Goal: Ask a question

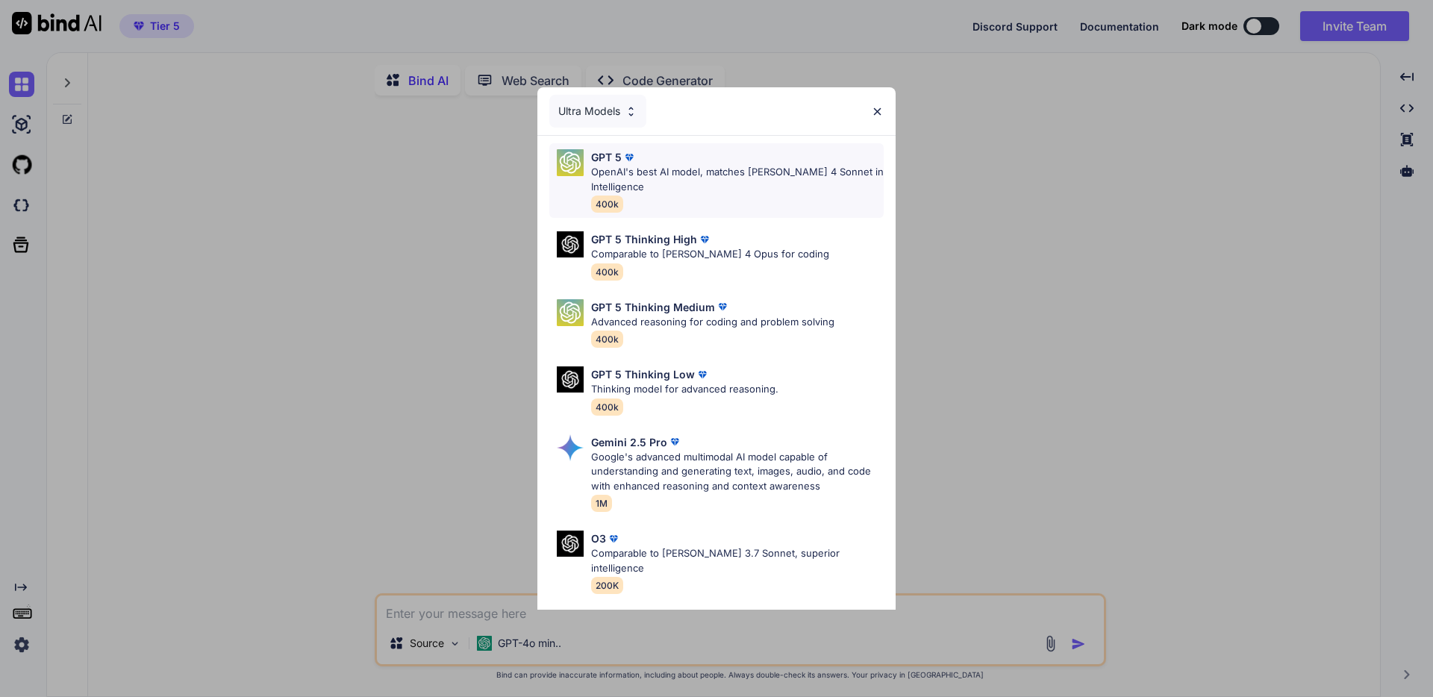
click at [701, 177] on p "OpenAI's best AI model, matches [PERSON_NAME] 4 Sonnet in Intelligence" at bounding box center [737, 179] width 292 height 29
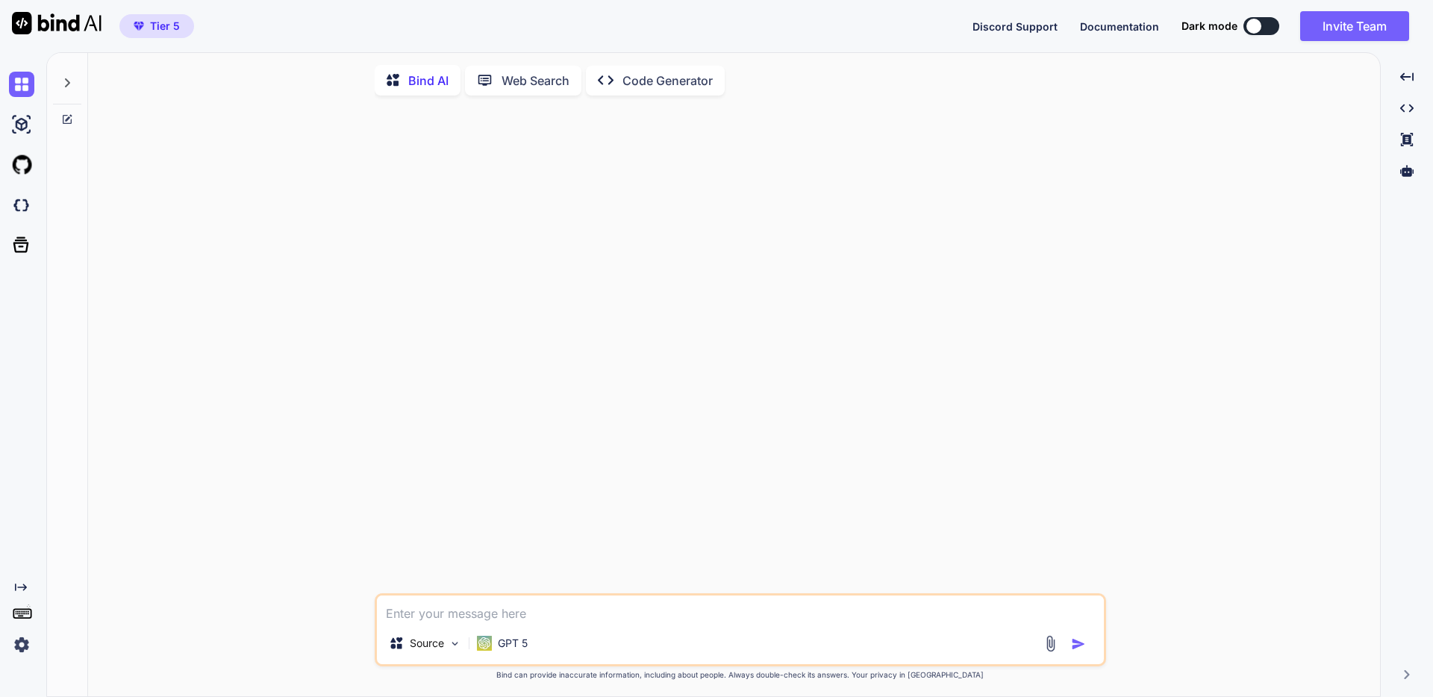
click at [65, 88] on icon at bounding box center [67, 83] width 12 height 12
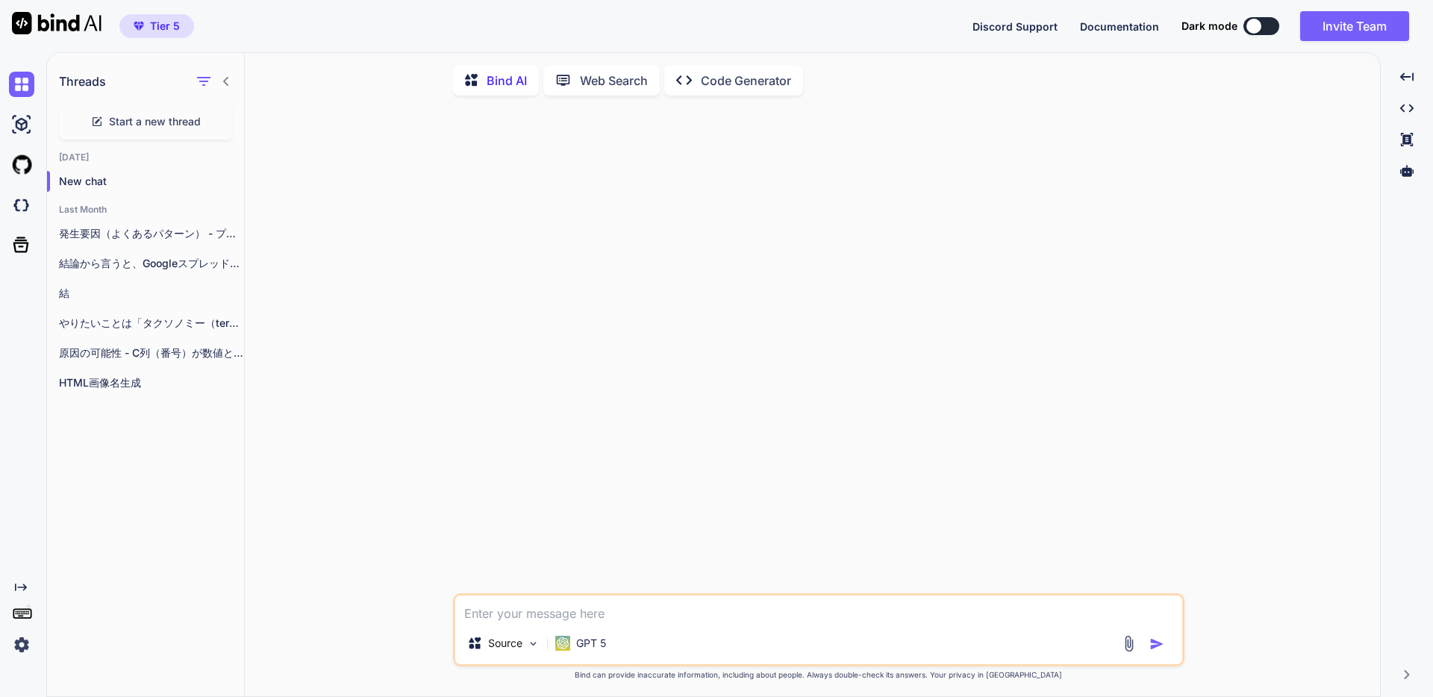
click at [724, 79] on p "Code Generator" at bounding box center [746, 81] width 90 height 18
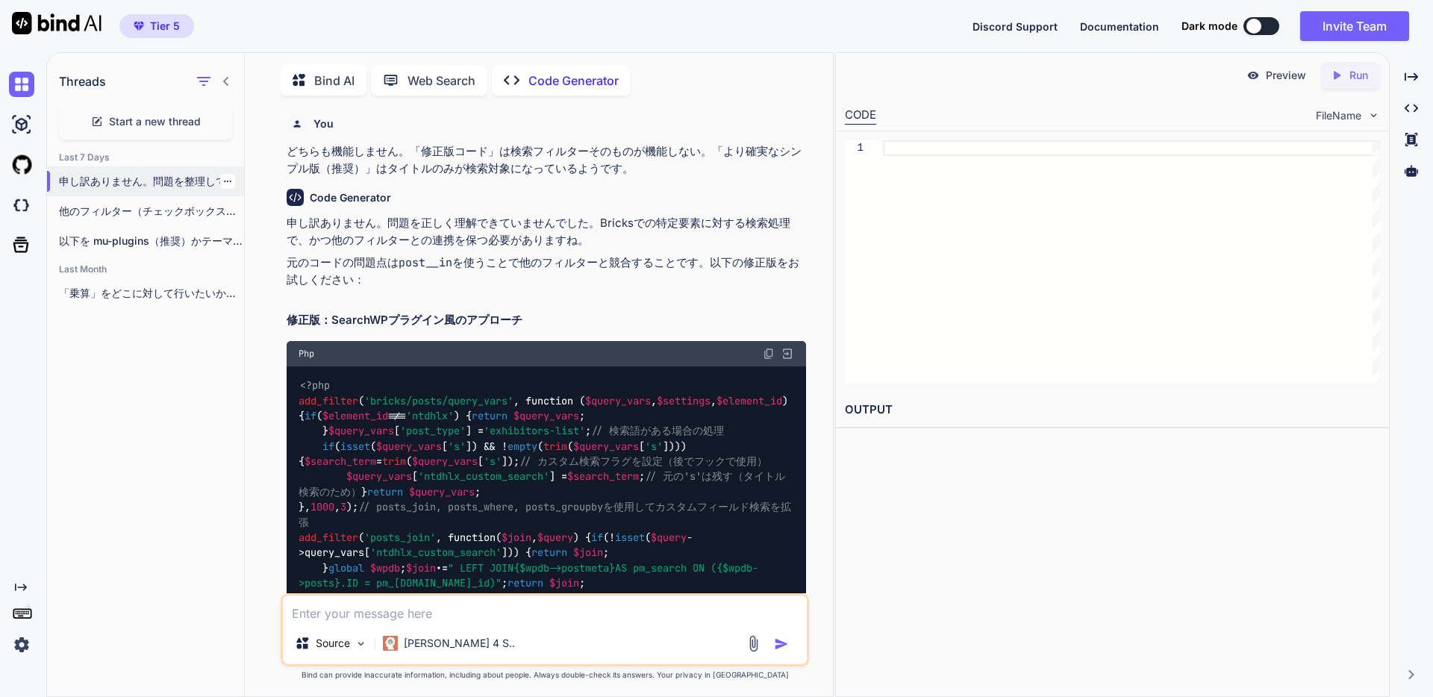
scroll to position [6, 0]
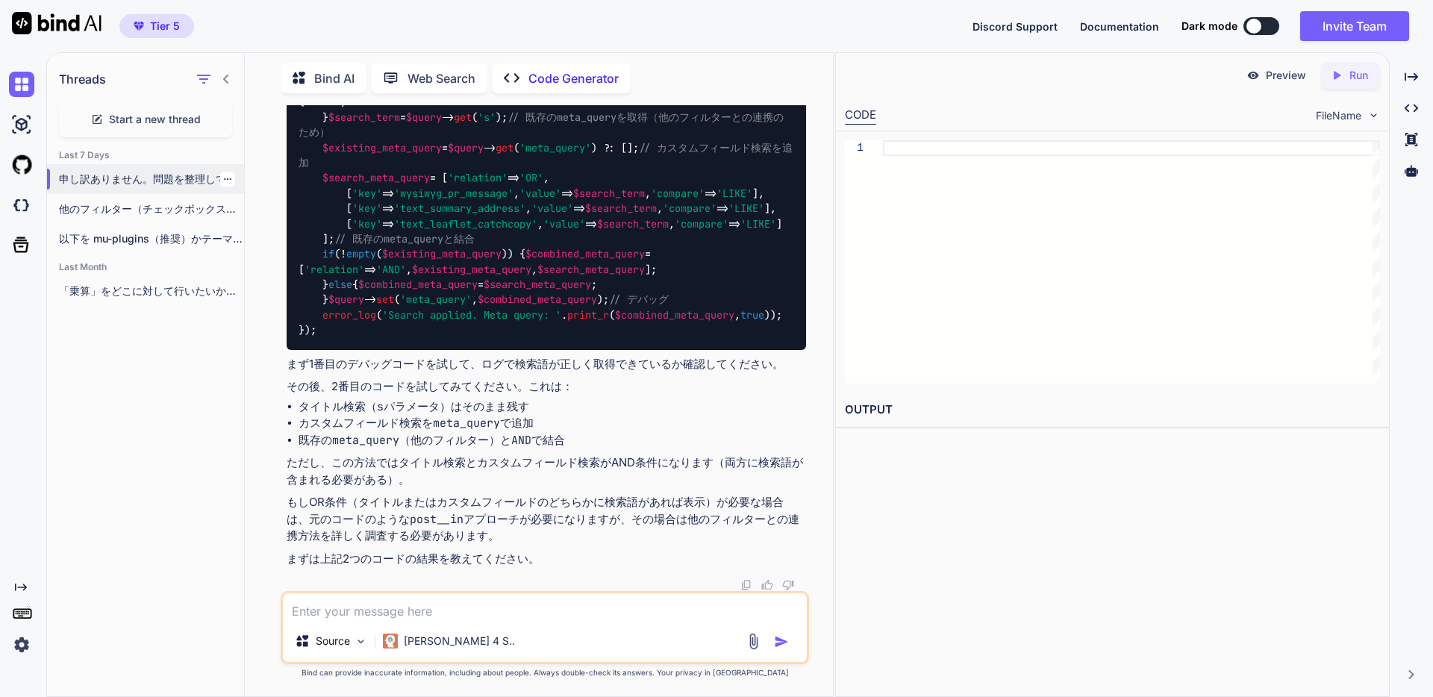
click at [113, 172] on p "申し訳ありません。問題を整理して、より確実なアプローチを提案します。 まず、現在の状況を正確に把握するために、最もシンプルなデバッグコードから始めましょう： …" at bounding box center [151, 179] width 185 height 15
click at [585, 618] on textarea at bounding box center [545, 606] width 524 height 27
type textarea "x"
type textarea "い"
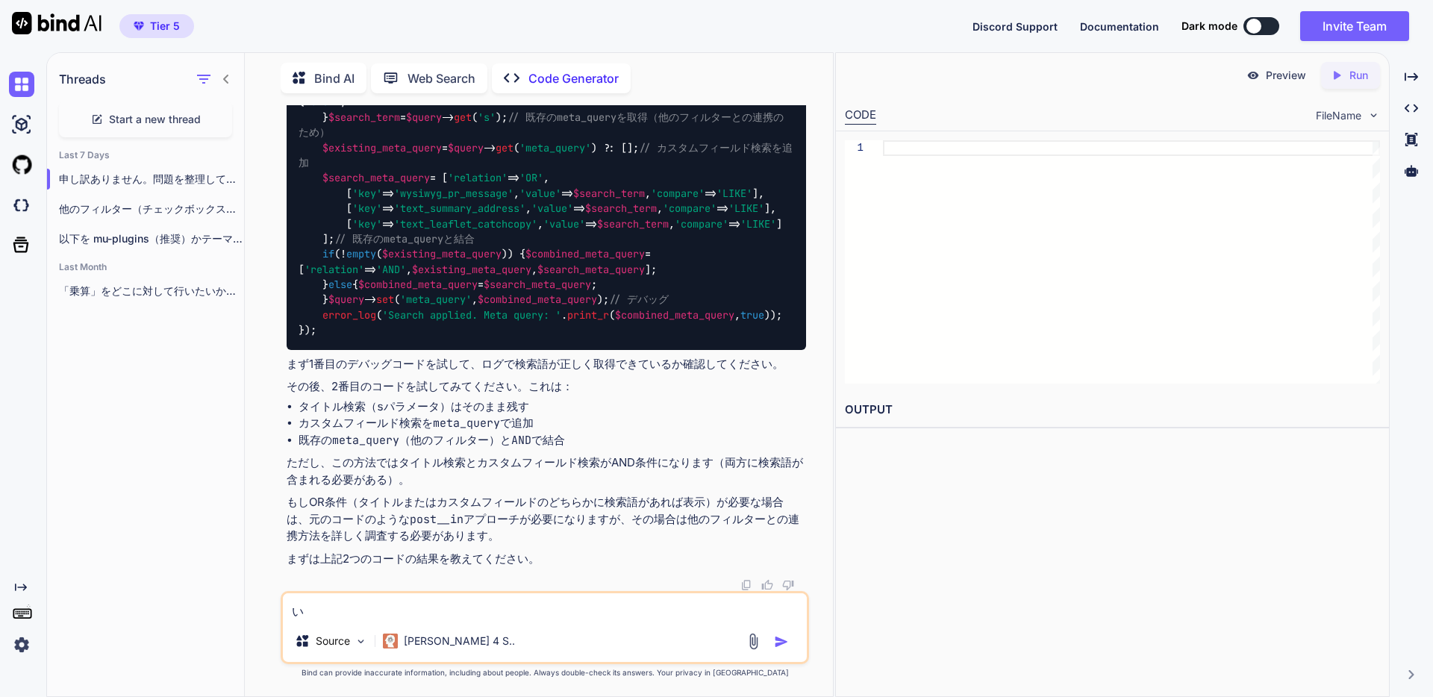
type textarea "x"
type textarea "いｍ"
type textarea "x"
type textarea "いまｍ"
type textarea "x"
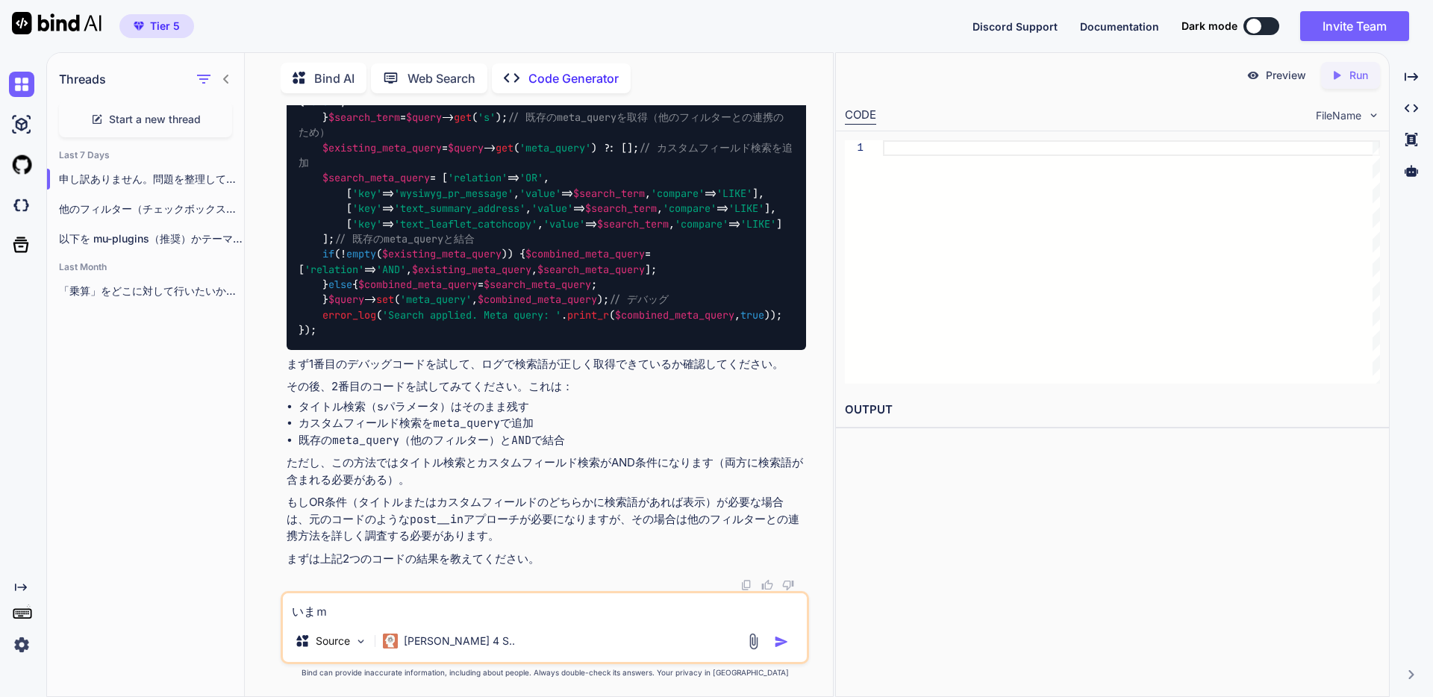
type textarea "いまま"
type textarea "x"
type textarea "いままｄ"
type textarea "x"
type textarea "いままでｎ"
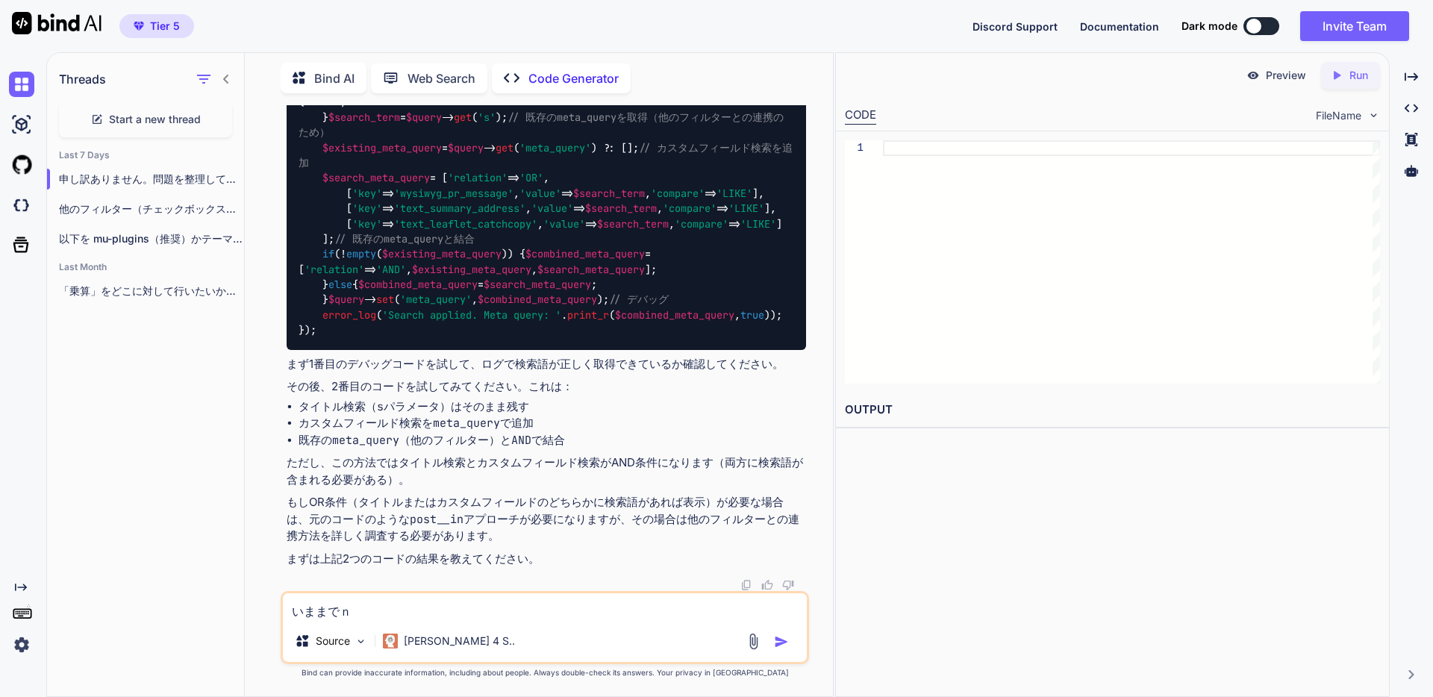
type textarea "x"
type textarea "いままでの"
type textarea "x"
type textarea "今までの"
type textarea "x"
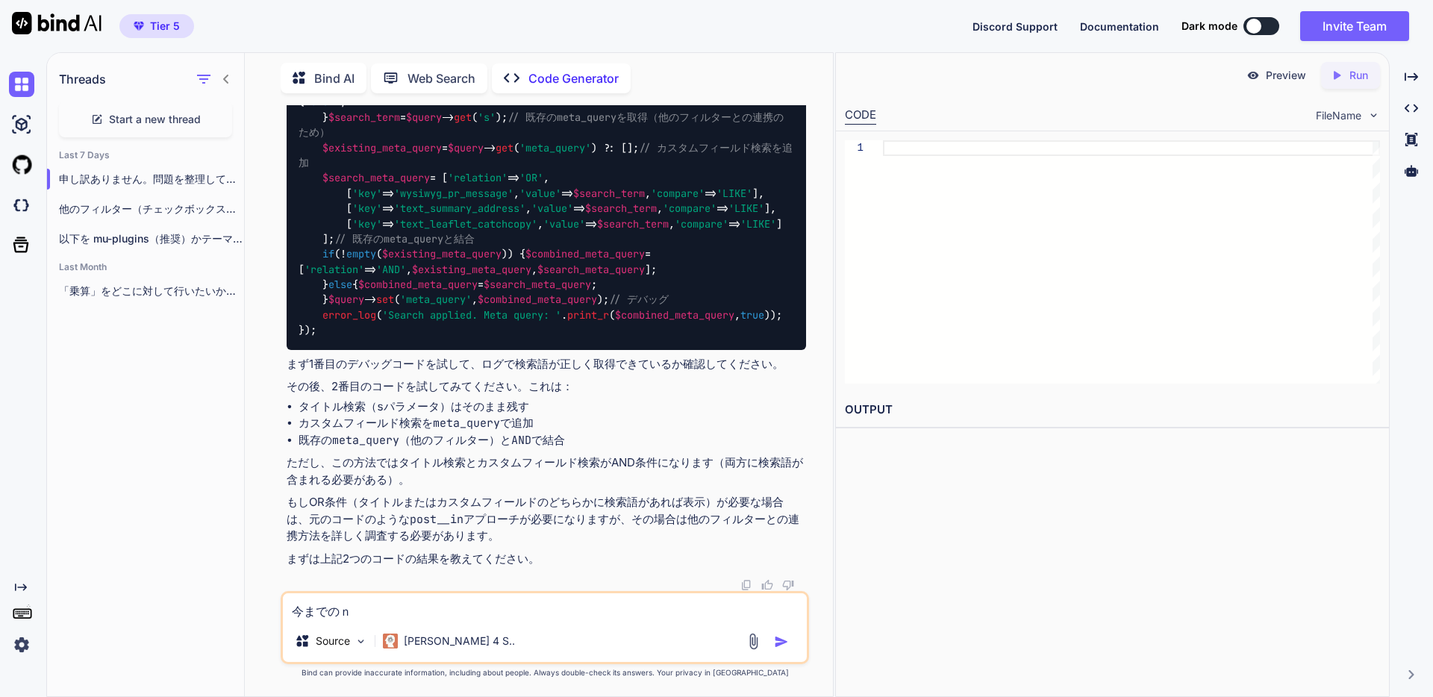
type textarea "今までのな"
type textarea "x"
type textarea "今までのない"
type textarea "x"
type textarea "今までのないｙ"
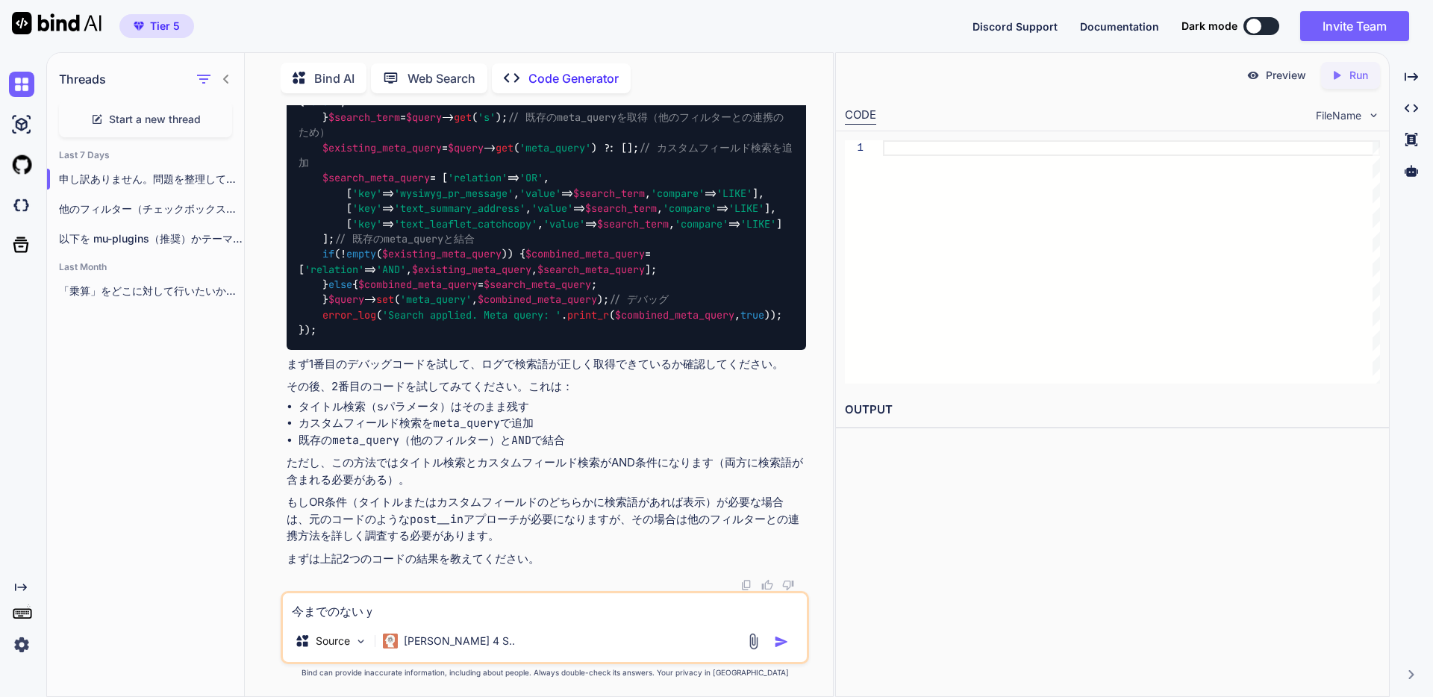
type textarea "x"
type textarea "今までのないよう"
type textarea "x"
type textarea "今までのないようｗ"
type textarea "x"
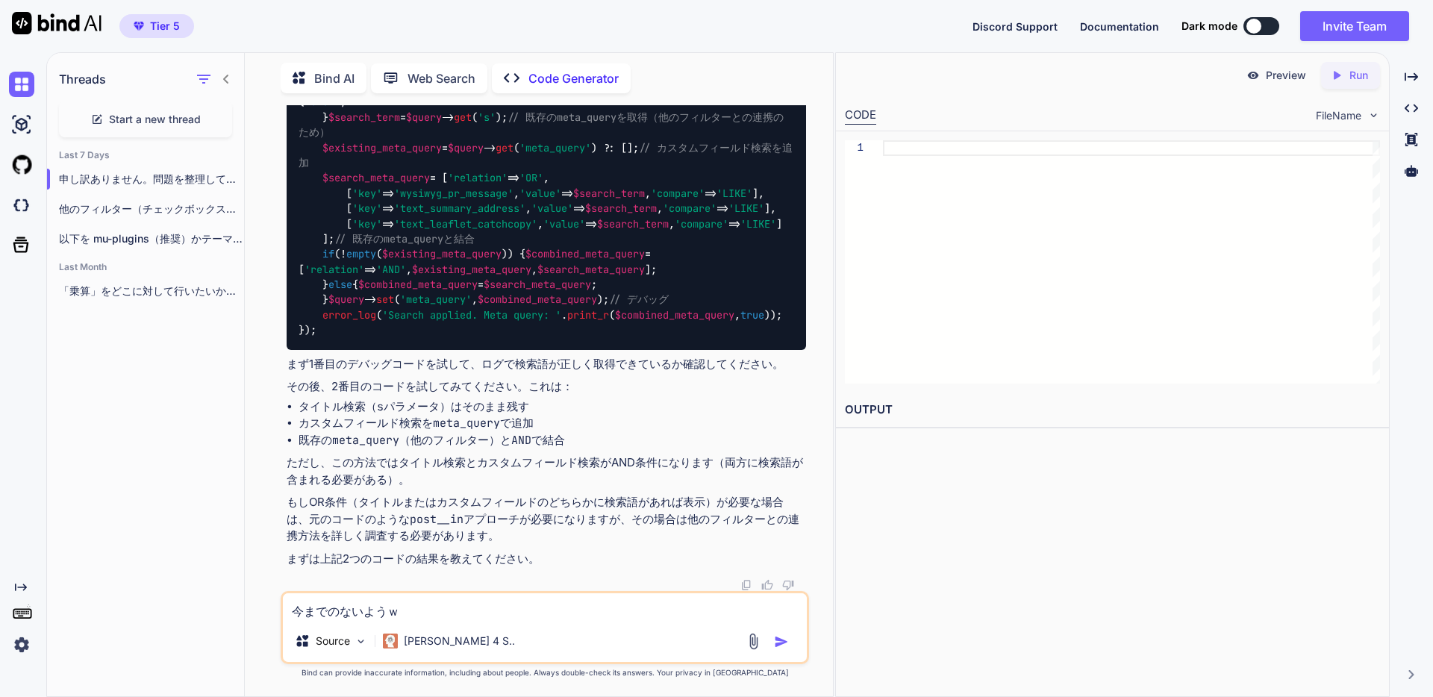
type textarea "今までのないようを"
type textarea "x"
type textarea "今までの内容を"
type textarea "x"
type textarea "今までの内容をま"
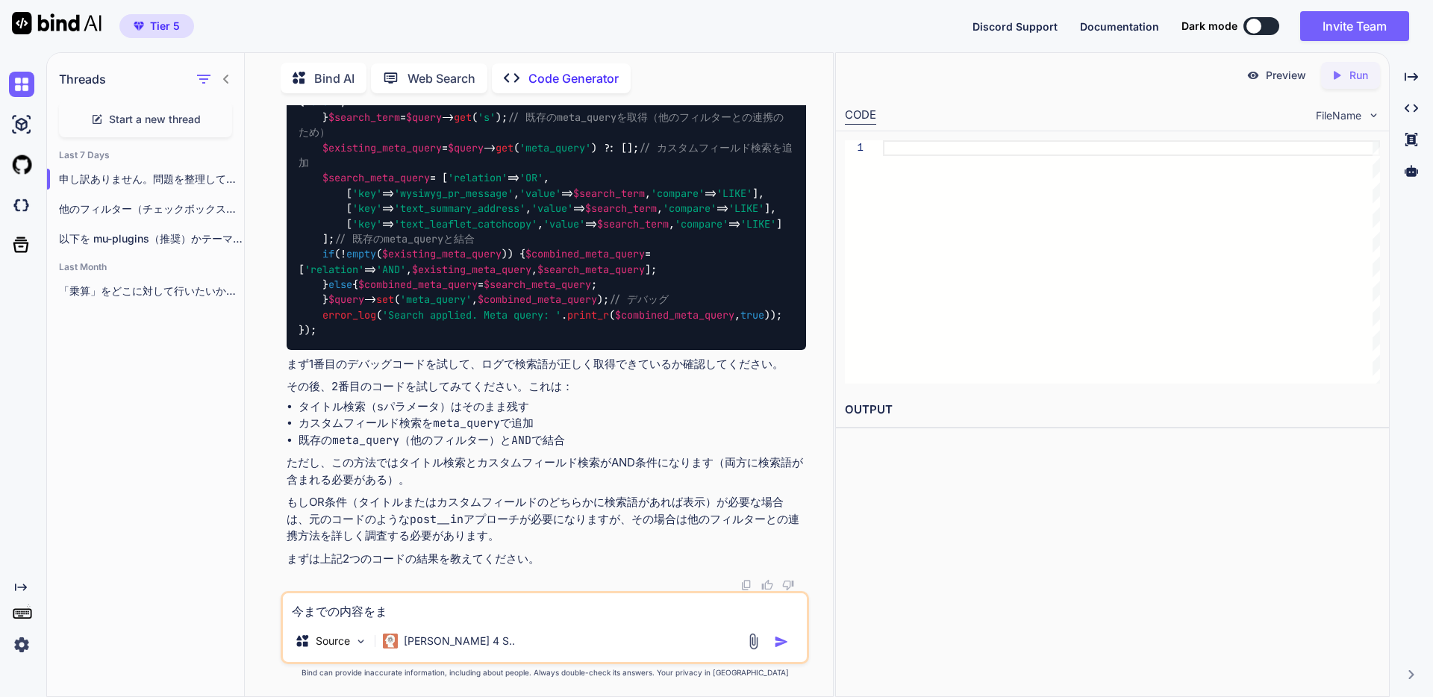
type textarea "x"
type textarea "今までの内容をまｔ"
type textarea "x"
type textarea "今までの内容をまと"
type textarea "x"
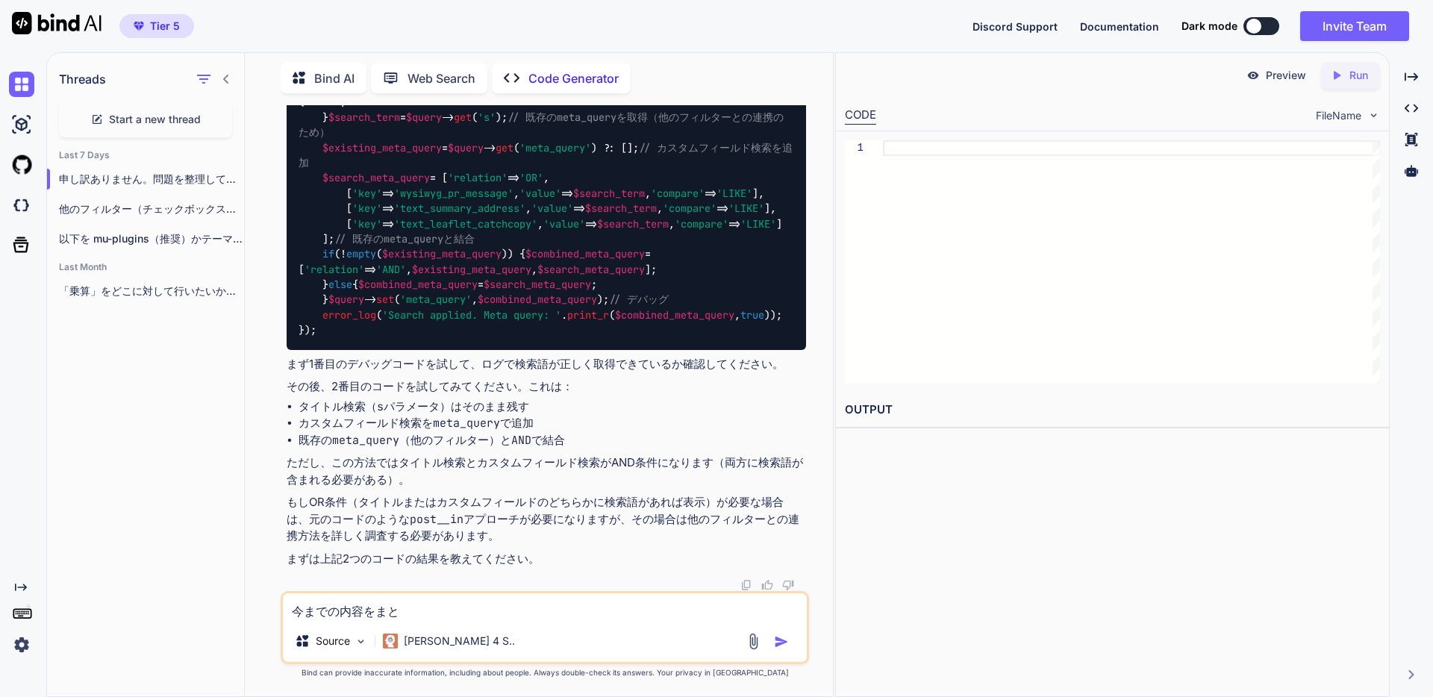
type textarea "今までの内容をまとｍ"
type textarea "x"
type textarea "今までの内容をまとめ"
type textarea "x"
type textarea "今までの内容をまとめて"
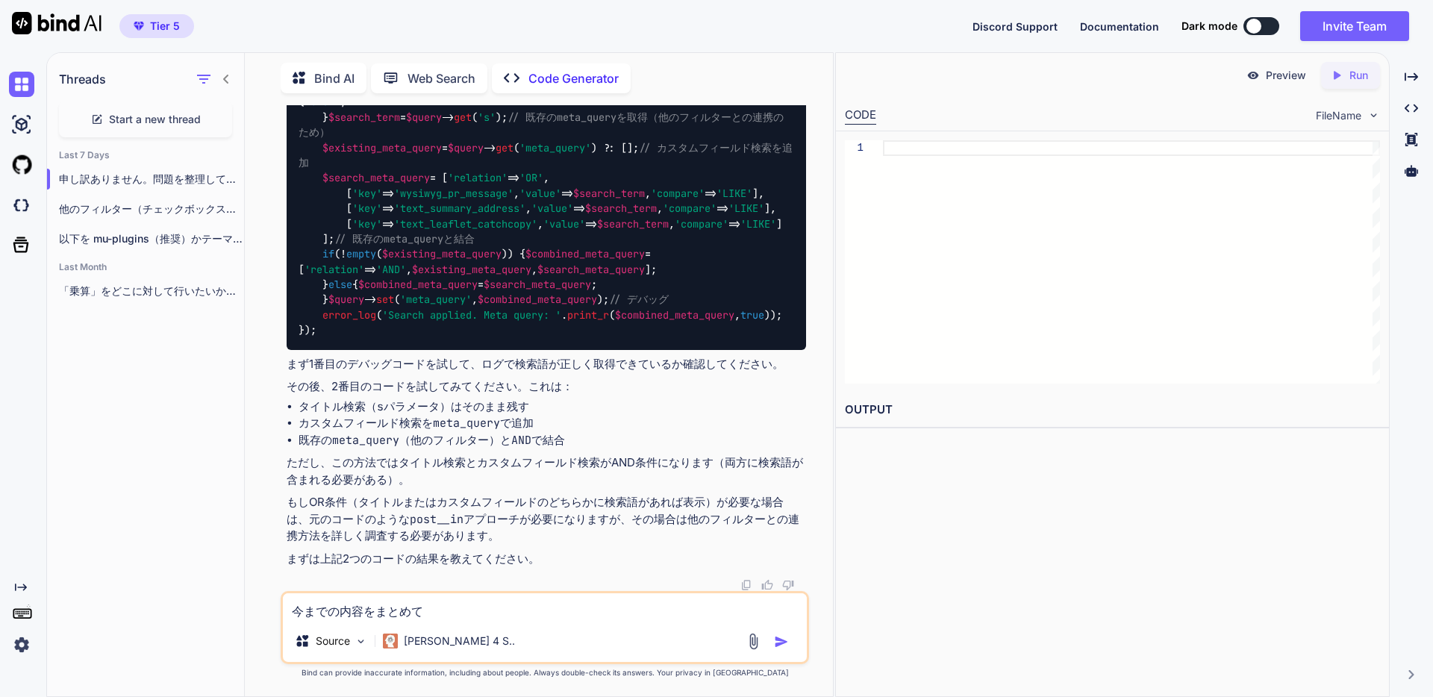
type textarea "x"
type textarea "今までの内容をまとめて、"
type textarea "x"
type textarea "今までの内容をまとめて、ｇ"
type textarea "x"
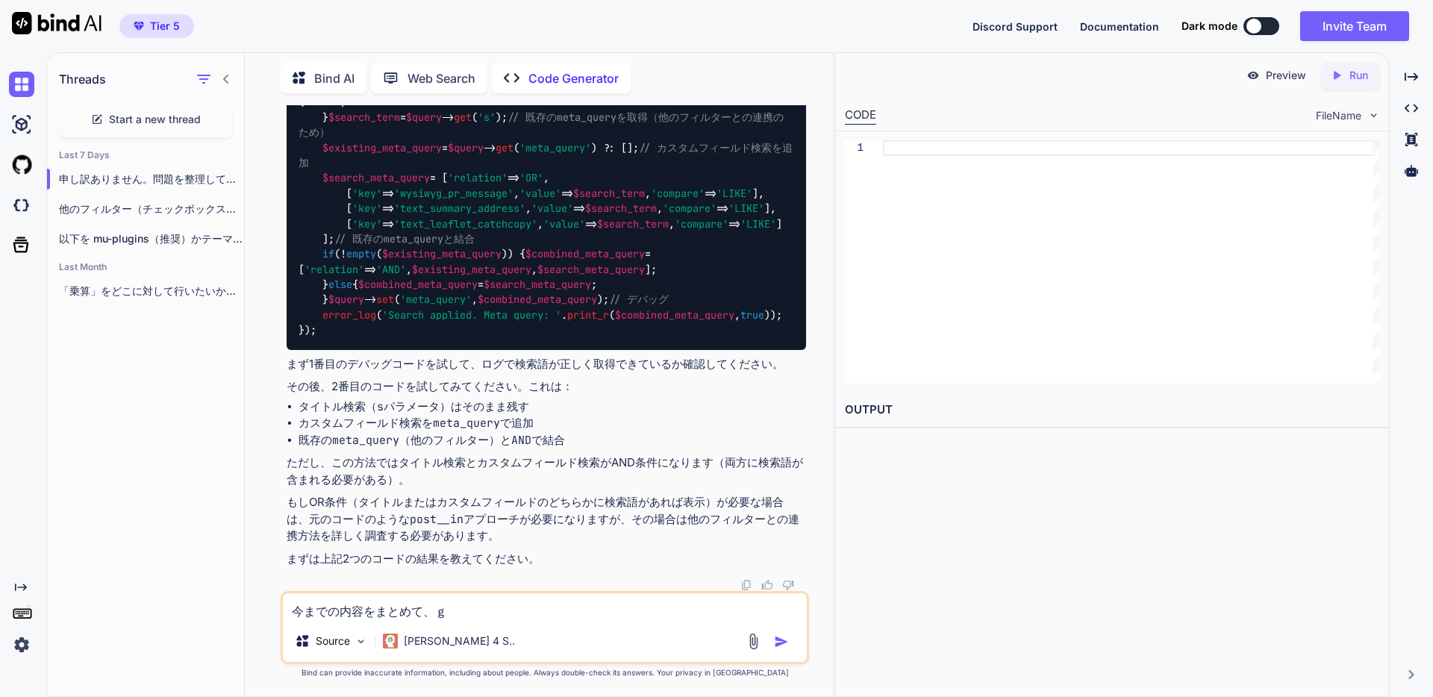
type textarea "今までの内容をまとめて、げ"
type textarea "x"
type textarea "今までの内容をまとめて、げｎ"
type textarea "x"
type textarea "今までの内容をまとめて、げん"
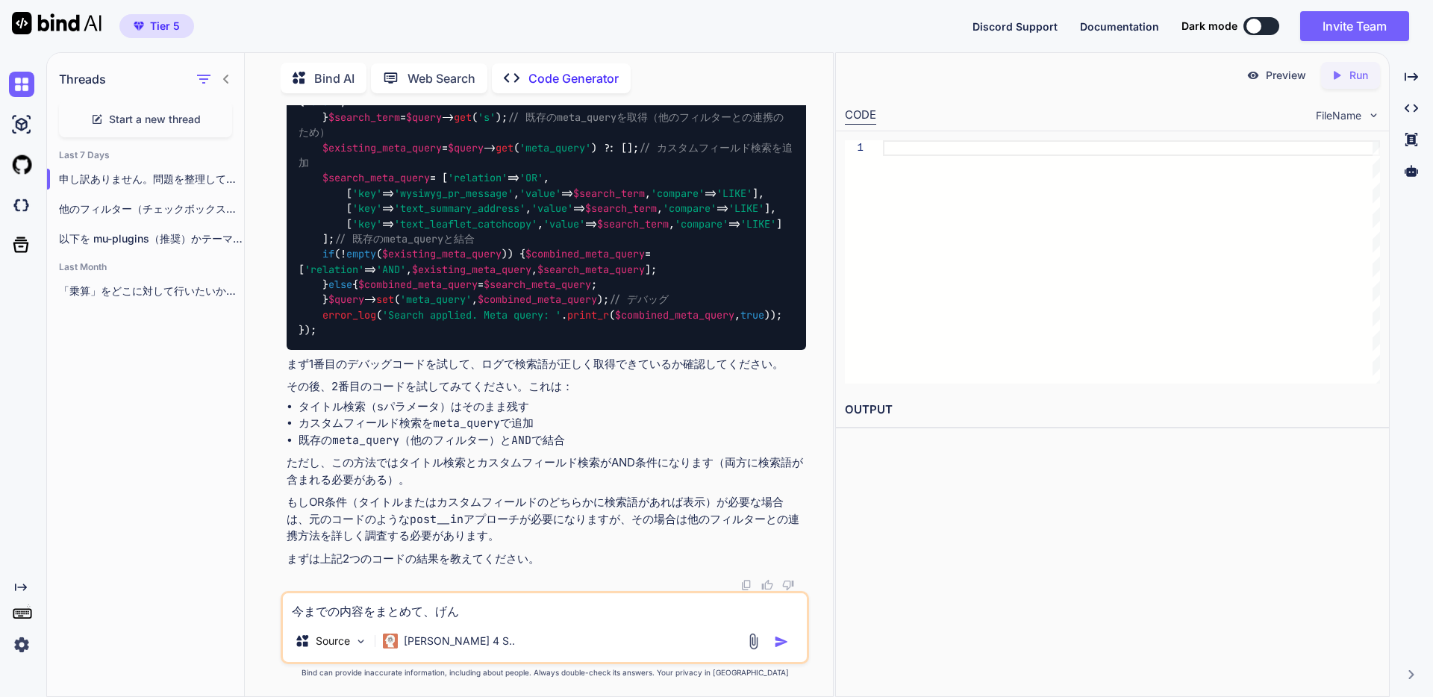
type textarea "x"
type textarea "今までの内容をまとめて、げ"
type textarea "x"
type textarea "今までの内容をまとめて"
type textarea "x"
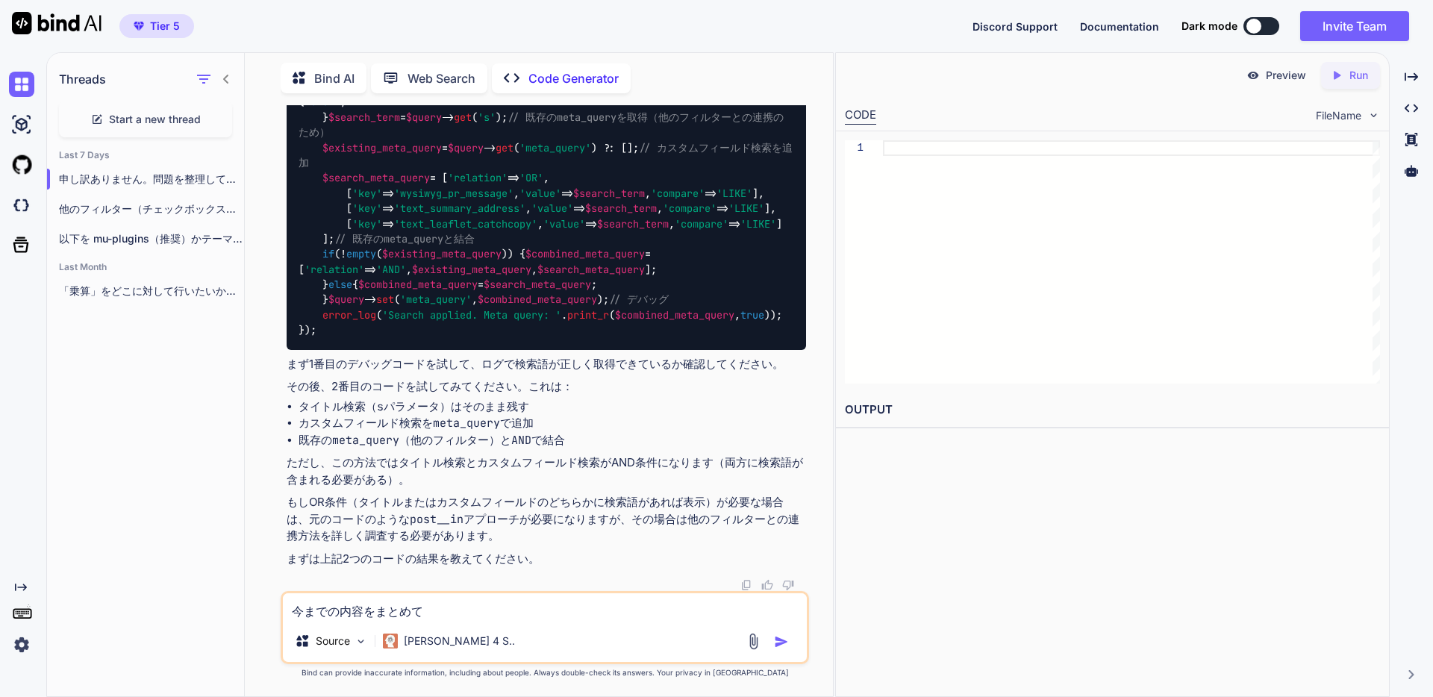
type textarea "今までの内容をまとめて、"
type textarea "x"
type textarea "今までの内容をまとめて"
type textarea "x"
type textarea "今までの内容をまとめてｋ"
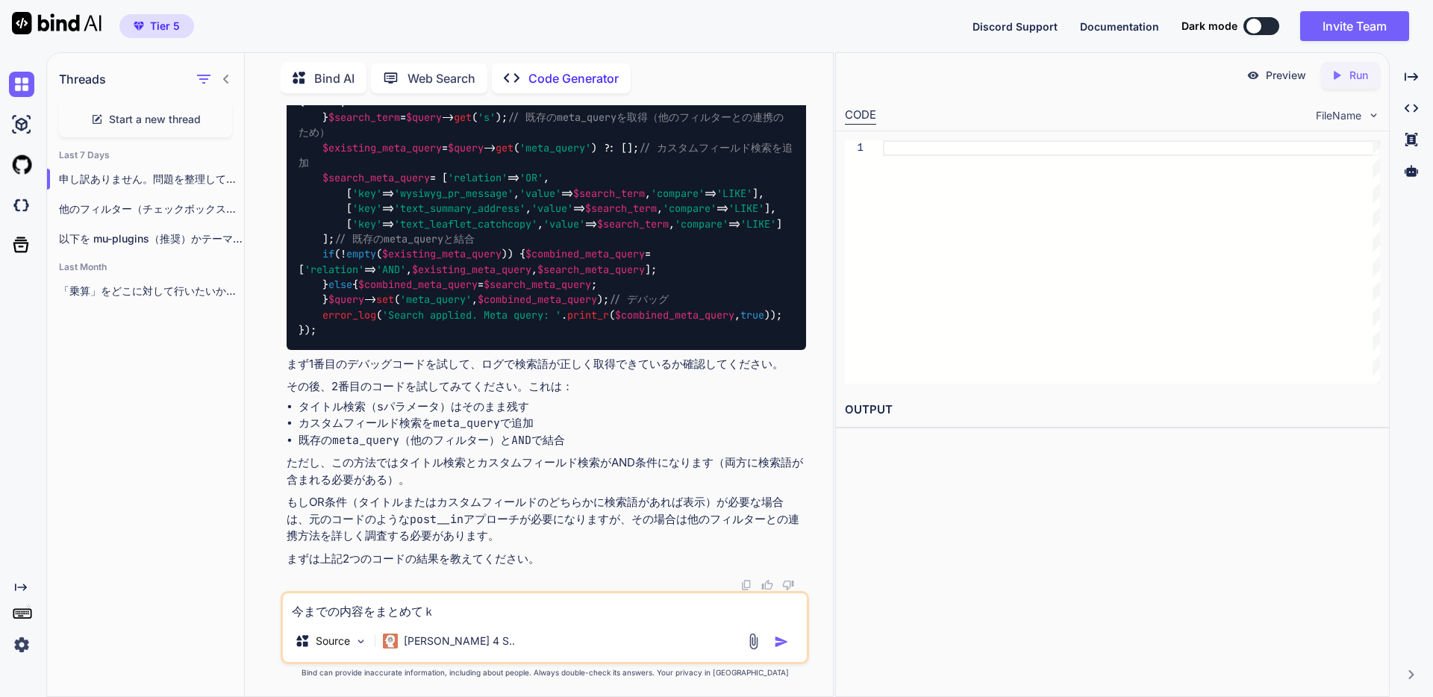
type textarea "x"
type textarea "今までの内容をまとめてくｄ"
type textarea "x"
type textarea "今までの内容をまとめてくだ"
type textarea "x"
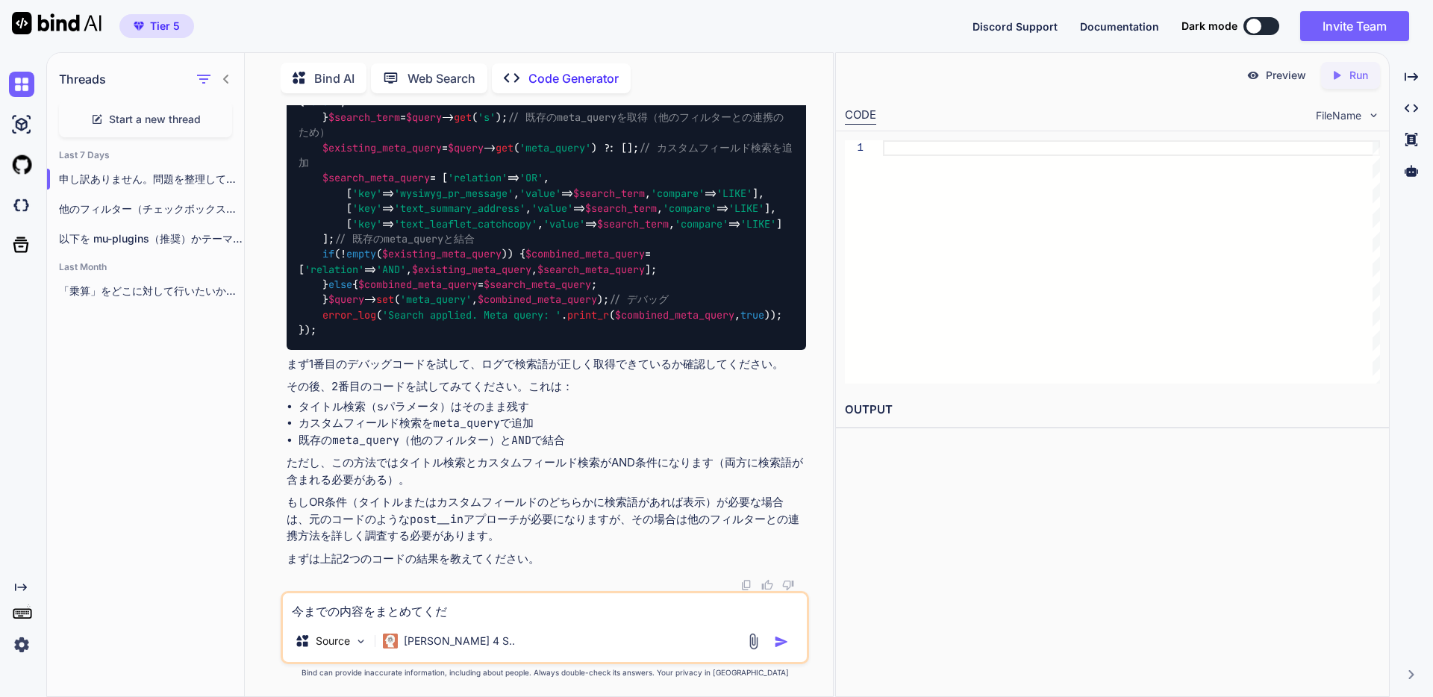
type textarea "今までの内容をまとめてくだｓ"
type textarea "x"
type textarea "今までの内容をまとめてくださ"
type textarea "x"
type textarea "今までの内容をまとめてください"
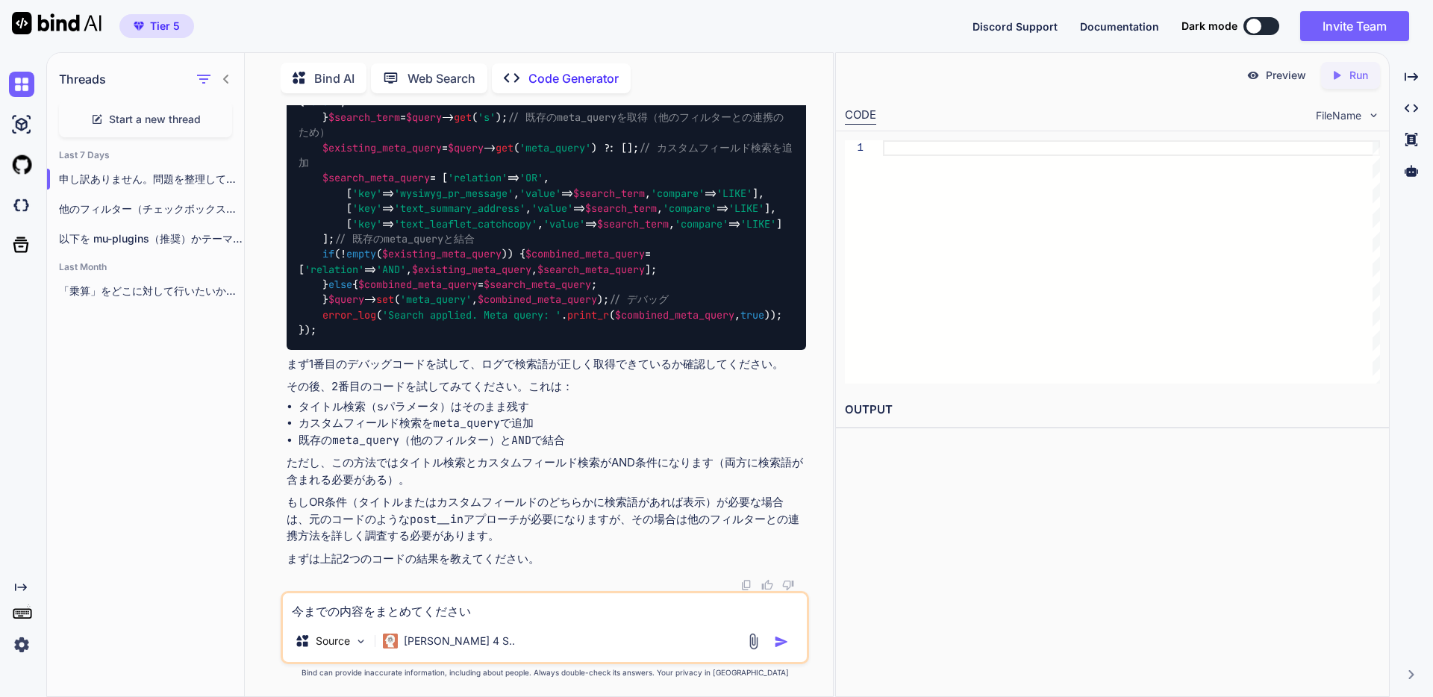
type textarea "x"
type textarea "今までの内容をまとめてください。"
type textarea "x"
type textarea "今までの内容をまとめてください。"
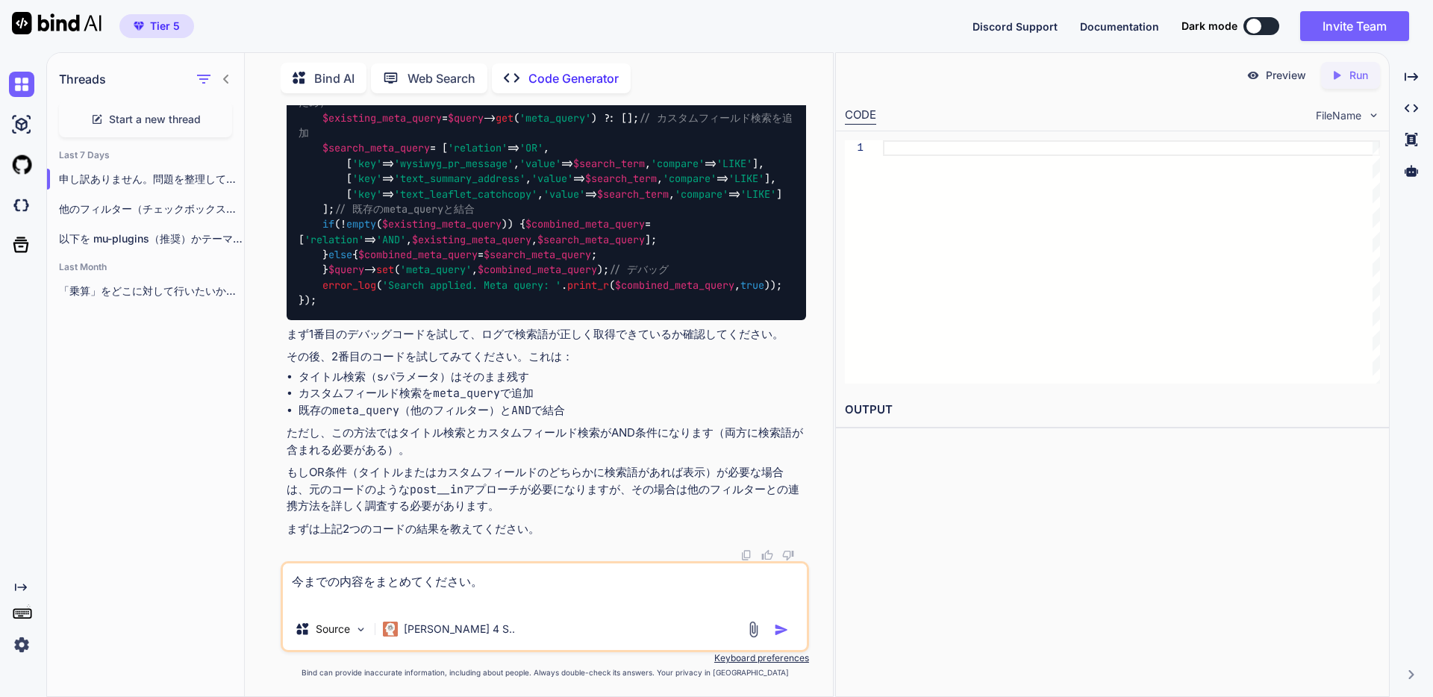
type textarea "x"
type textarea "今までの内容をまとめてください。 ｓ"
type textarea "x"
type textarea "今までの内容をまとめてください。 そ"
type textarea "x"
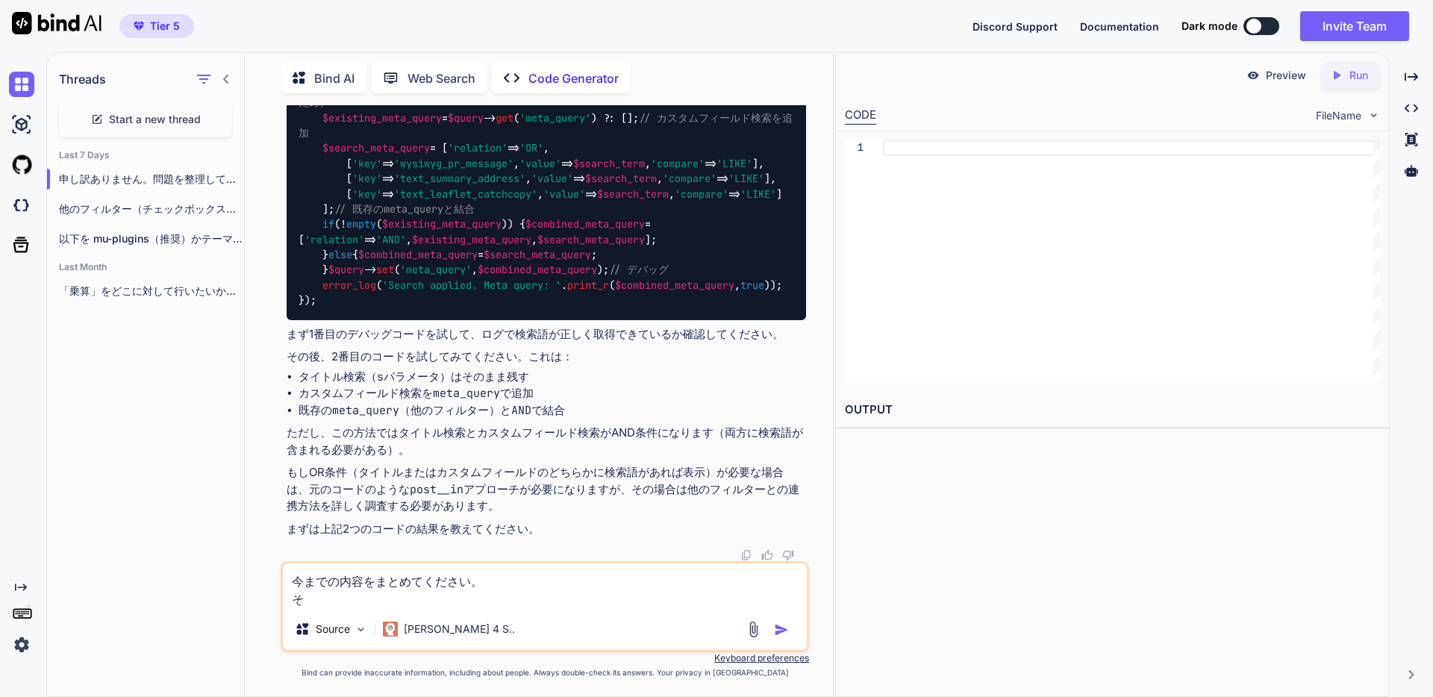
type textarea "今までの内容をまとめてください。 そｓ"
type textarea "x"
type textarea "今までの内容をまとめてください。 そｓｈ"
type textarea "x"
type textarea "今までの内容をまとめてください。 そし"
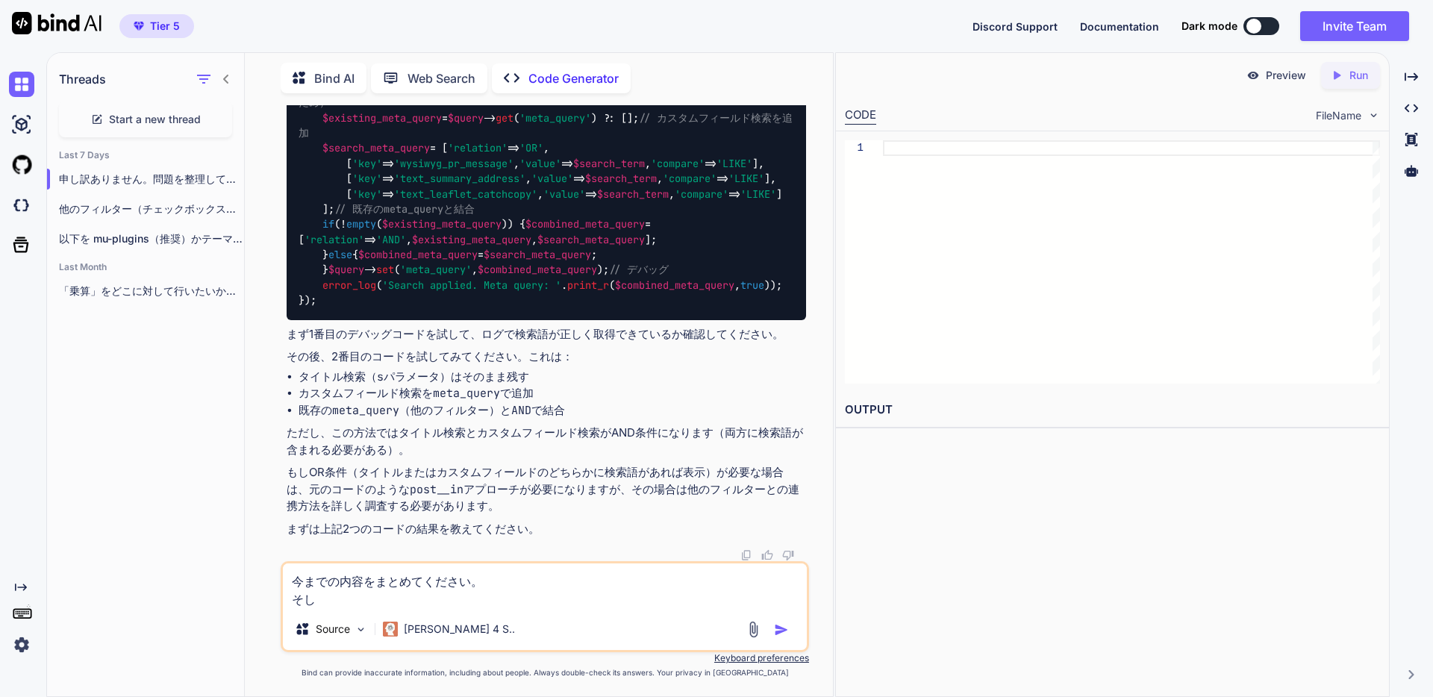
type textarea "x"
type textarea "今までの内容をまとめてください。 そしｔ"
type textarea "x"
type textarea "今までの内容をまとめてください。 そして"
type textarea "x"
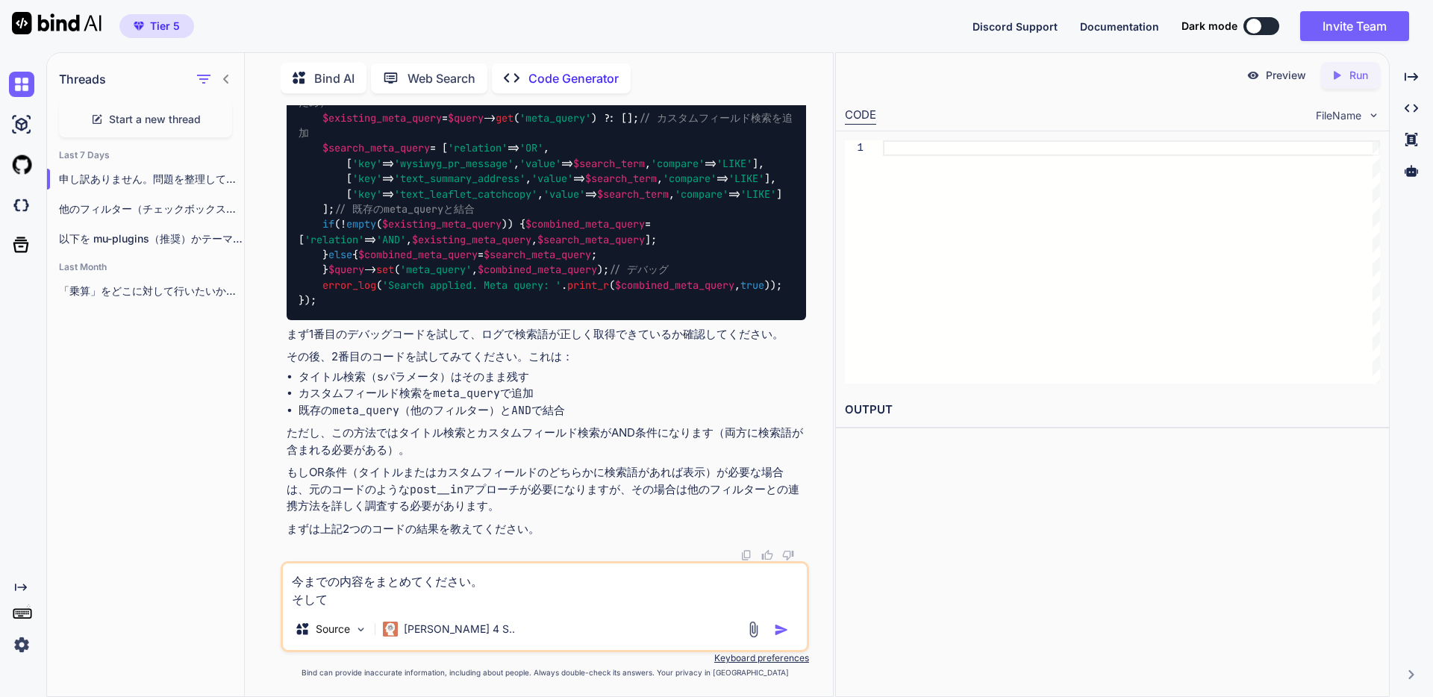
type textarea "今までの内容をまとめてください。 そしてｇ"
type textarea "x"
type textarea "今までの内容をまとめてください。 そしてｇｎ"
type textarea "x"
type textarea "今までの内容をまとめてください。 そしてｇ"
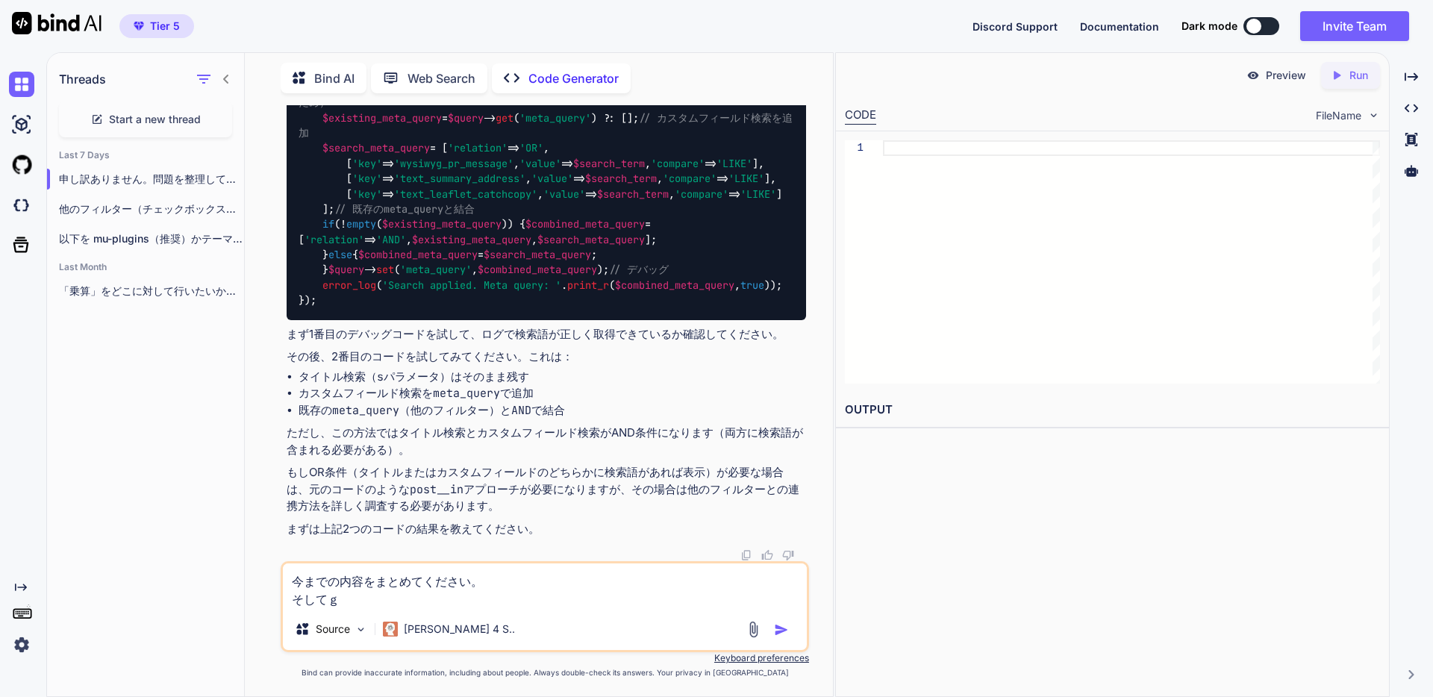
type textarea "x"
type textarea "今までの内容をまとめてください。 そしてげ"
type textarea "x"
type textarea "今までの内容をまとめてください。 そしてげｎ"
type textarea "x"
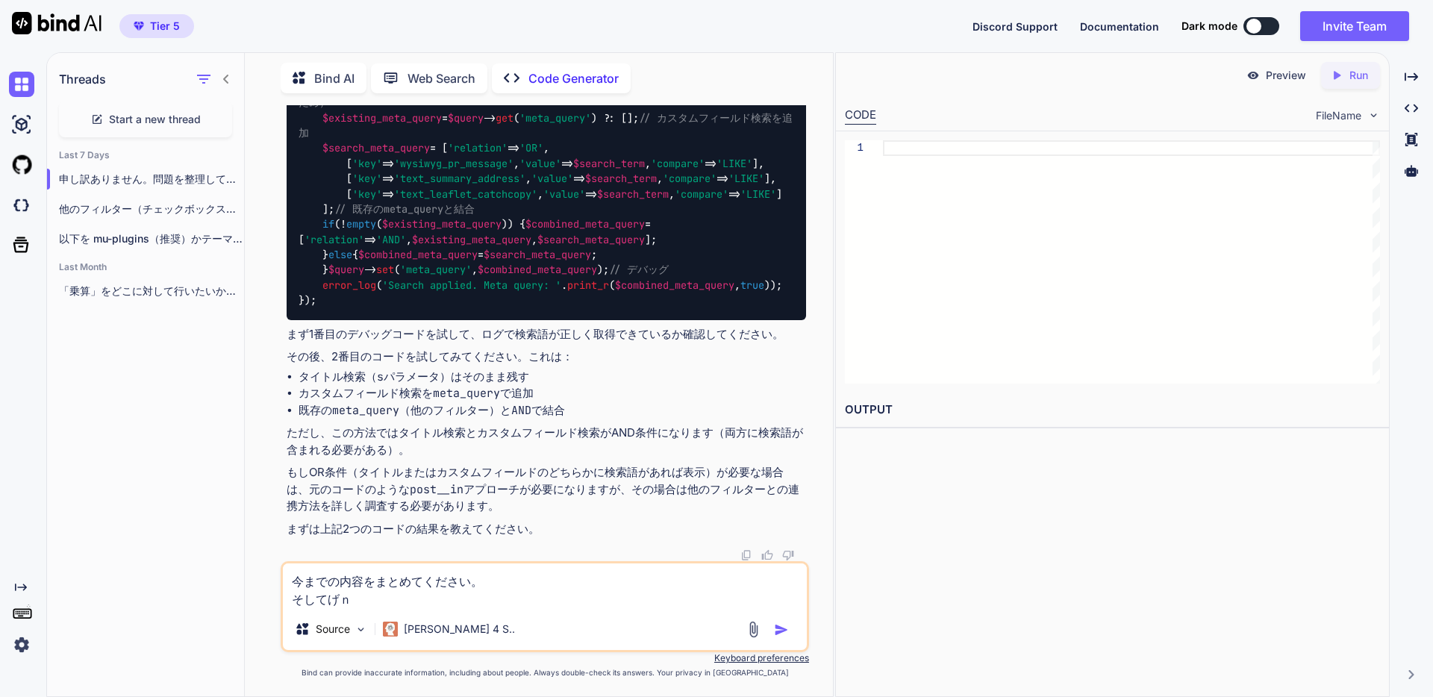
type textarea "今までの内容をまとめてください。 そしてげん"
type textarea "x"
type textarea "今までの内容をまとめてください。 そしてげんｚ"
type textarea "x"
type textarea "今までの内容をまとめてください。 そしてげんざ"
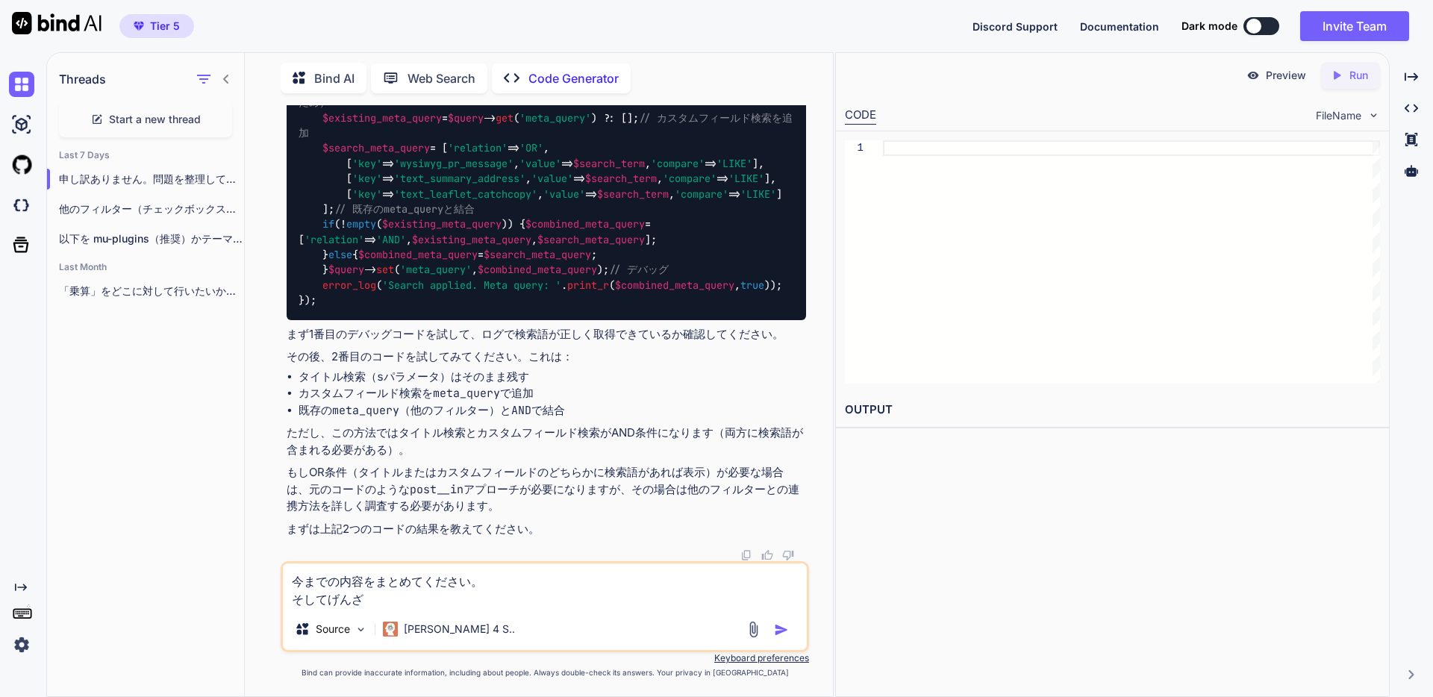
type textarea "x"
type textarea "今までの内容をまとめてください。 そしてげんざい"
type textarea "x"
type textarea "今までの内容をまとめてください。 そしてげんざいｎ"
type textarea "x"
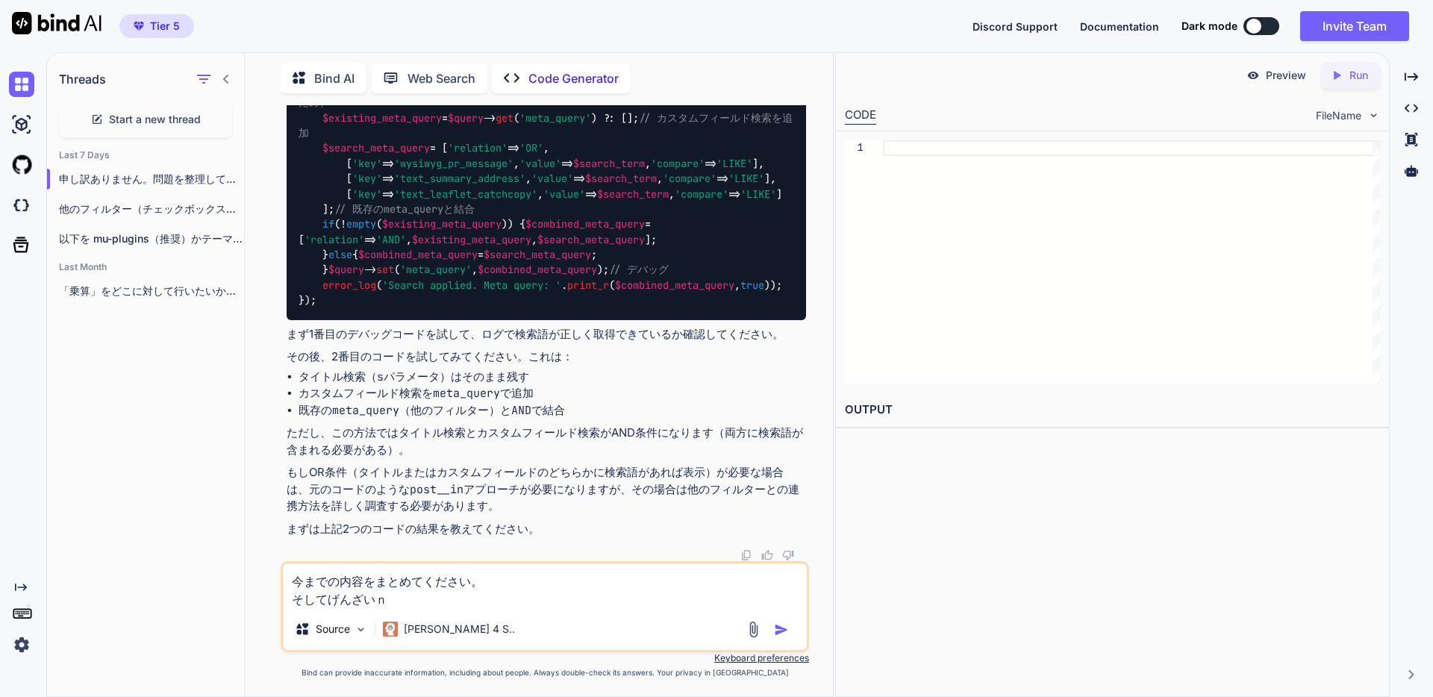
type textarea "今までの内容をまとめてください。 そしてげんざいの"
type textarea "x"
type textarea "今までの内容をまとめてください。 そして現在の"
type textarea "x"
type textarea "今までの内容をまとめてください。 そして現在のか"
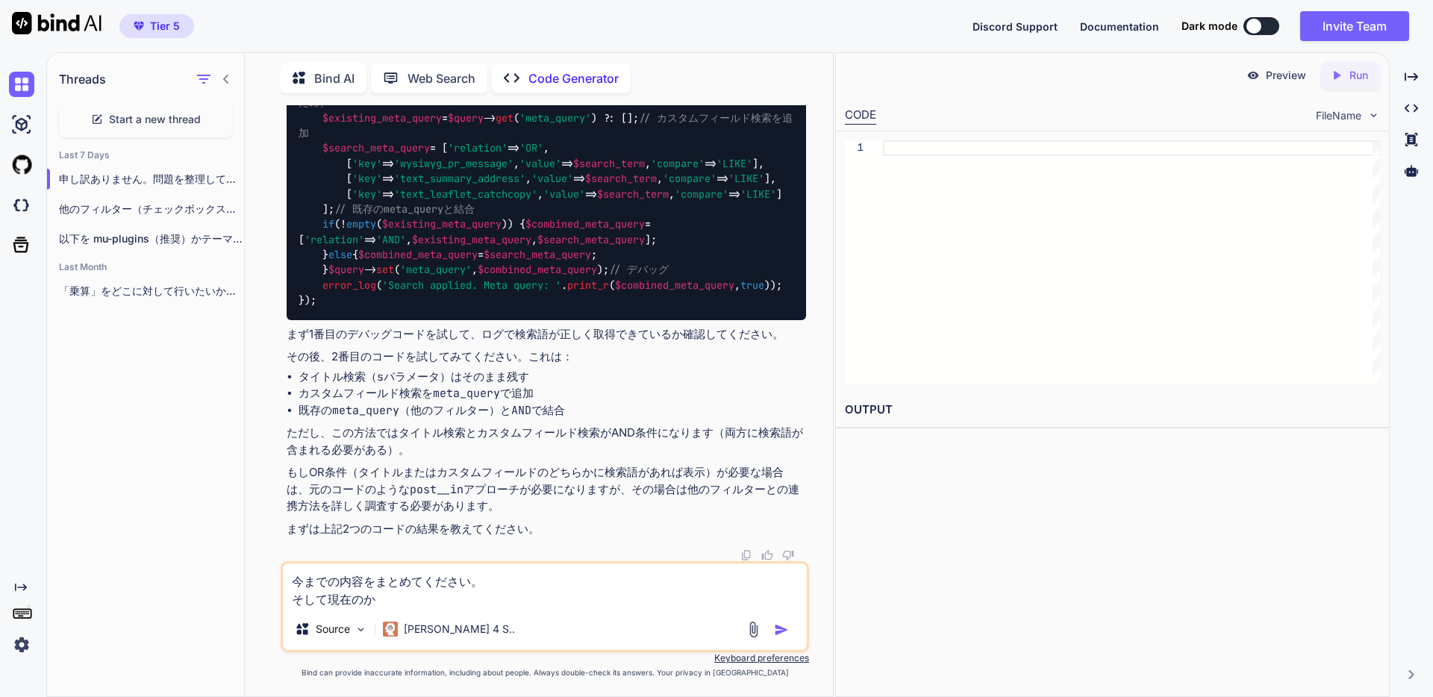
type textarea "x"
type textarea "今までの内容をまとめてください。 そして現在のかｄ"
type textarea "x"
type textarea "今までの内容をまとめてください。 そして現在のかだい"
type textarea "x"
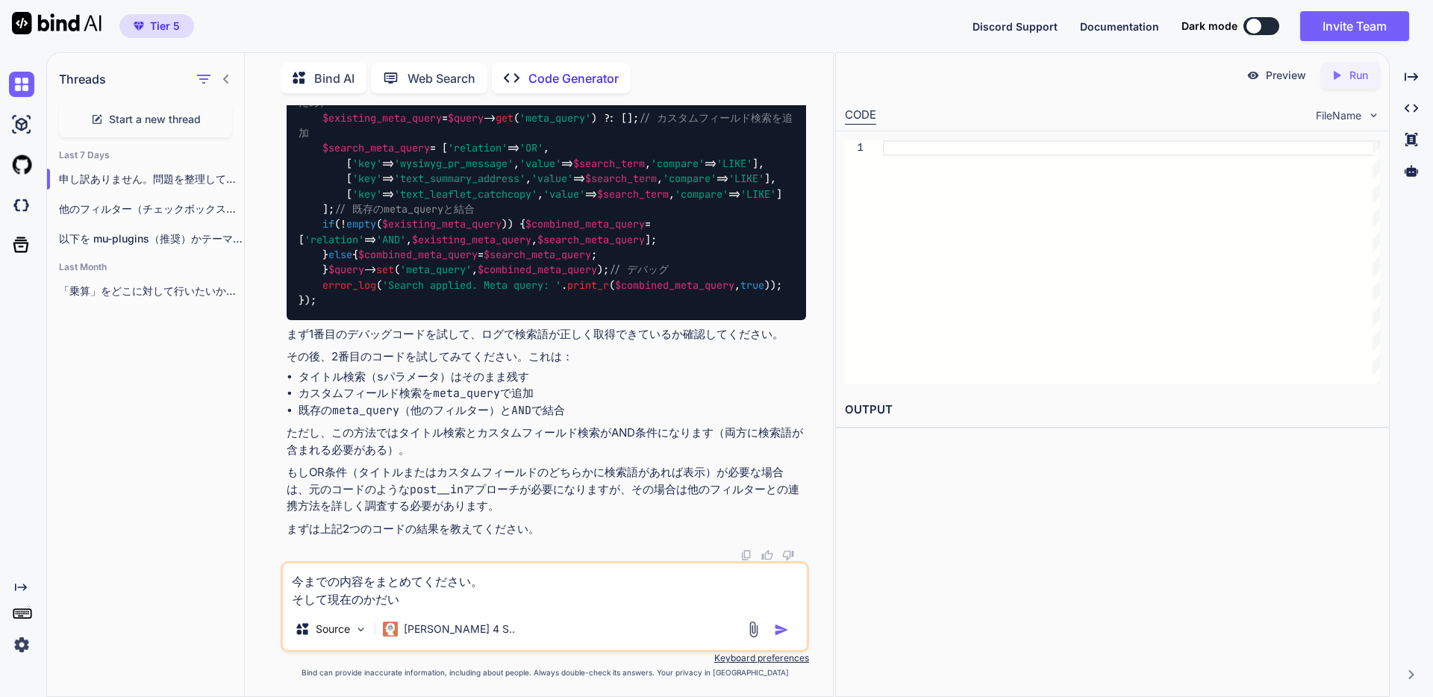
type textarea "今までの内容をまとめてください。 そして現在のかだいｎ"
type textarea "x"
type textarea "今までの内容をまとめてください。 そして現在のかだいに"
type textarea "x"
type textarea "今までの内容をまとめてください。 そして現在の課題に"
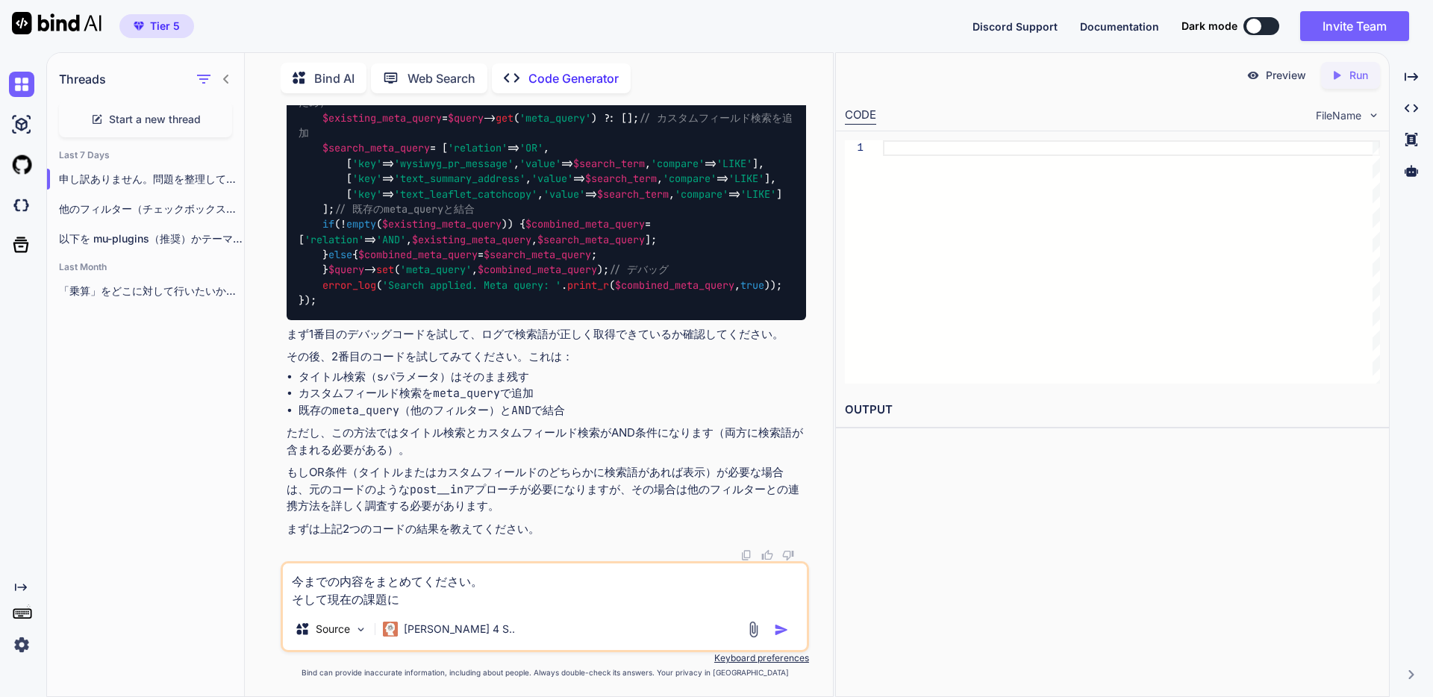
type textarea "x"
type textarea "今までの内容をまとめてください。 そして現在の課題にｔ"
type textarea "x"
type textarea "今までの内容をまとめてください。 そして現在の課題につ"
type textarea "x"
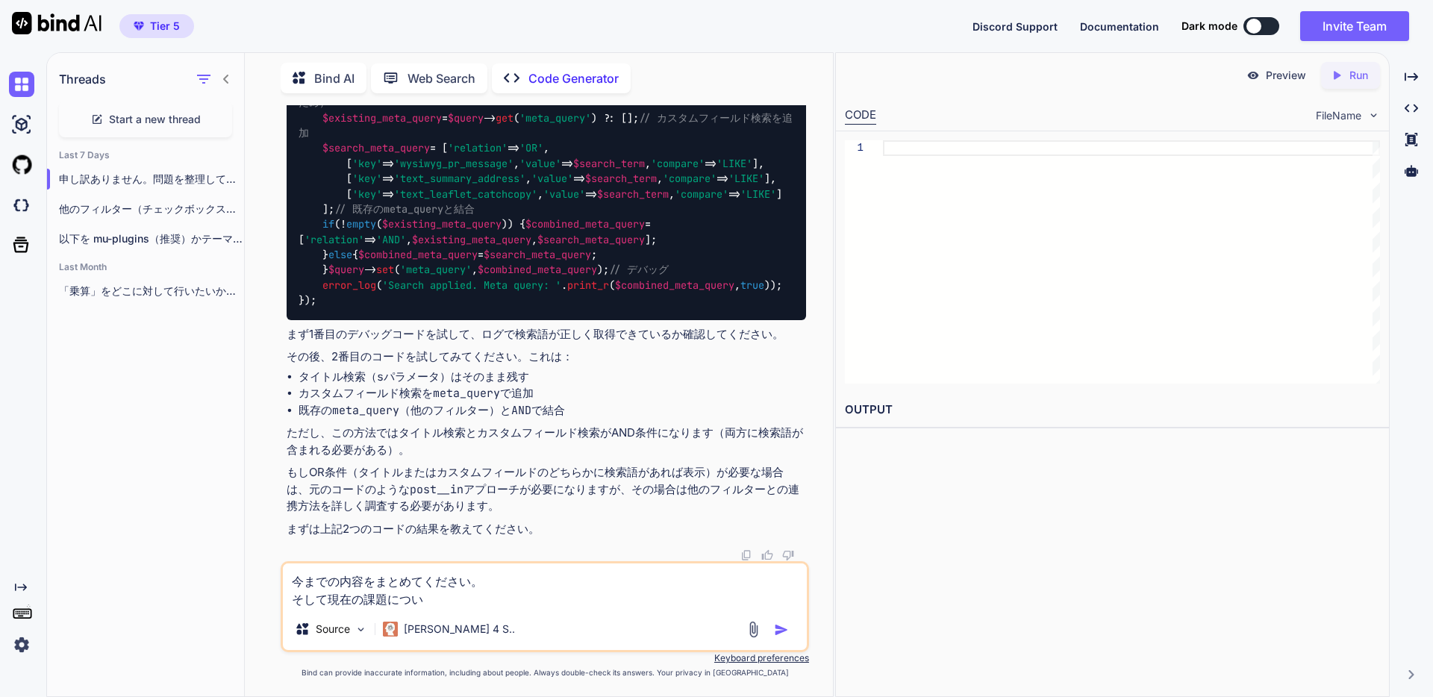
type textarea "今までの内容をまとめてください。 そして現在の課題についｔ"
type textarea "x"
type textarea "今までの内容をまとめてください。 そして現在の課題について"
type textarea "x"
type textarea "今までの内容をまとめてください。 そして現在の課題についてｍ"
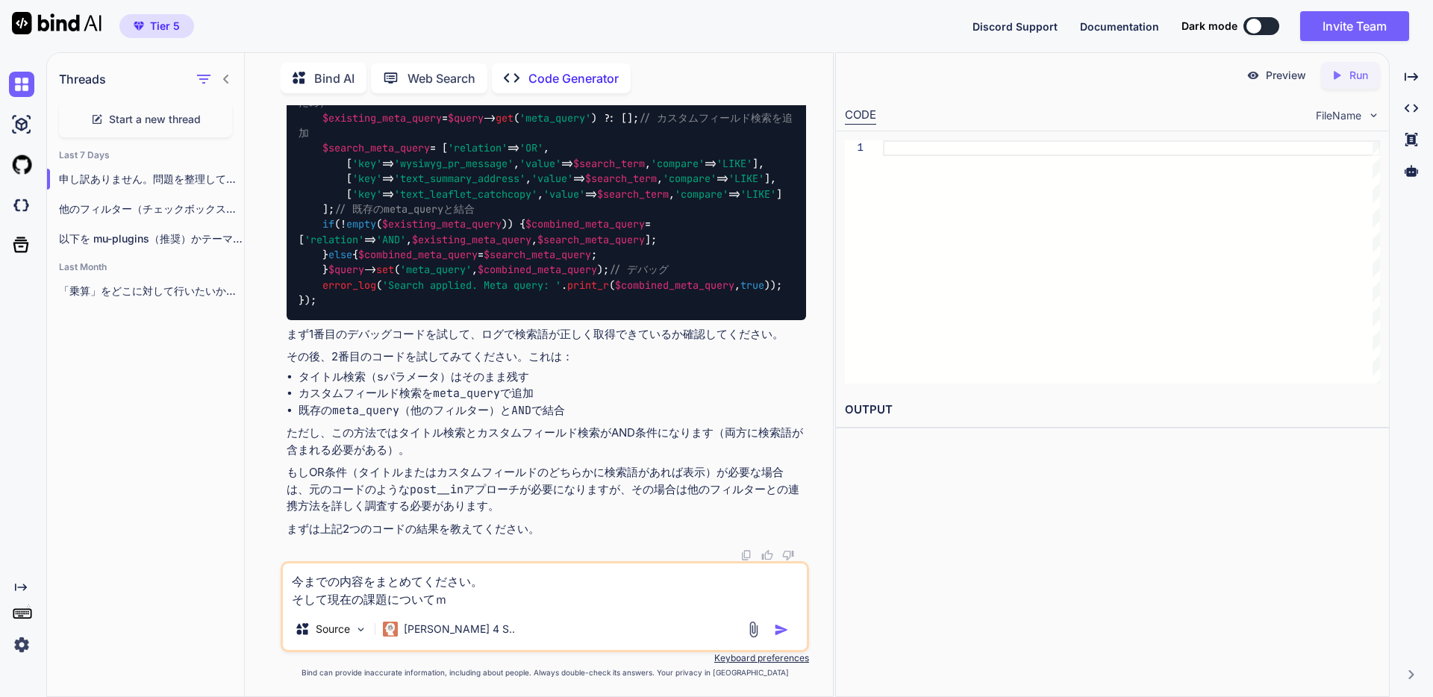
type textarea "x"
type textarea "今までの内容をまとめてください。 そして現在の課題についても"
type textarea "x"
type textarea "今までの内容をまとめてください。 そして現在の課題についてもお"
type textarea "x"
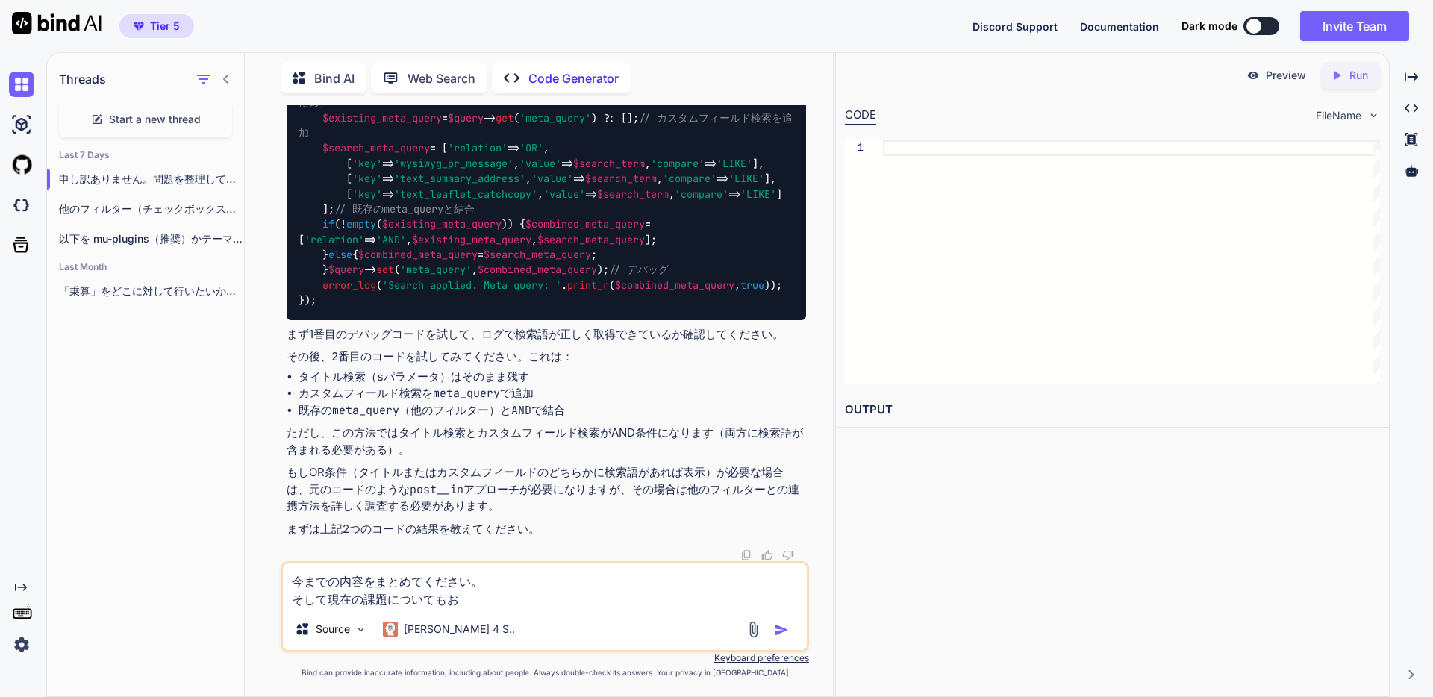
type textarea "今までの内容をまとめてください。 そして現在の課題についてもおｓ"
type textarea "x"
type textarea "今までの内容をまとめてください。 そして現在の課題についてもおｓｈ"
type textarea "x"
type textarea "今までの内容をまとめてください。 そして現在の課題についてもおし"
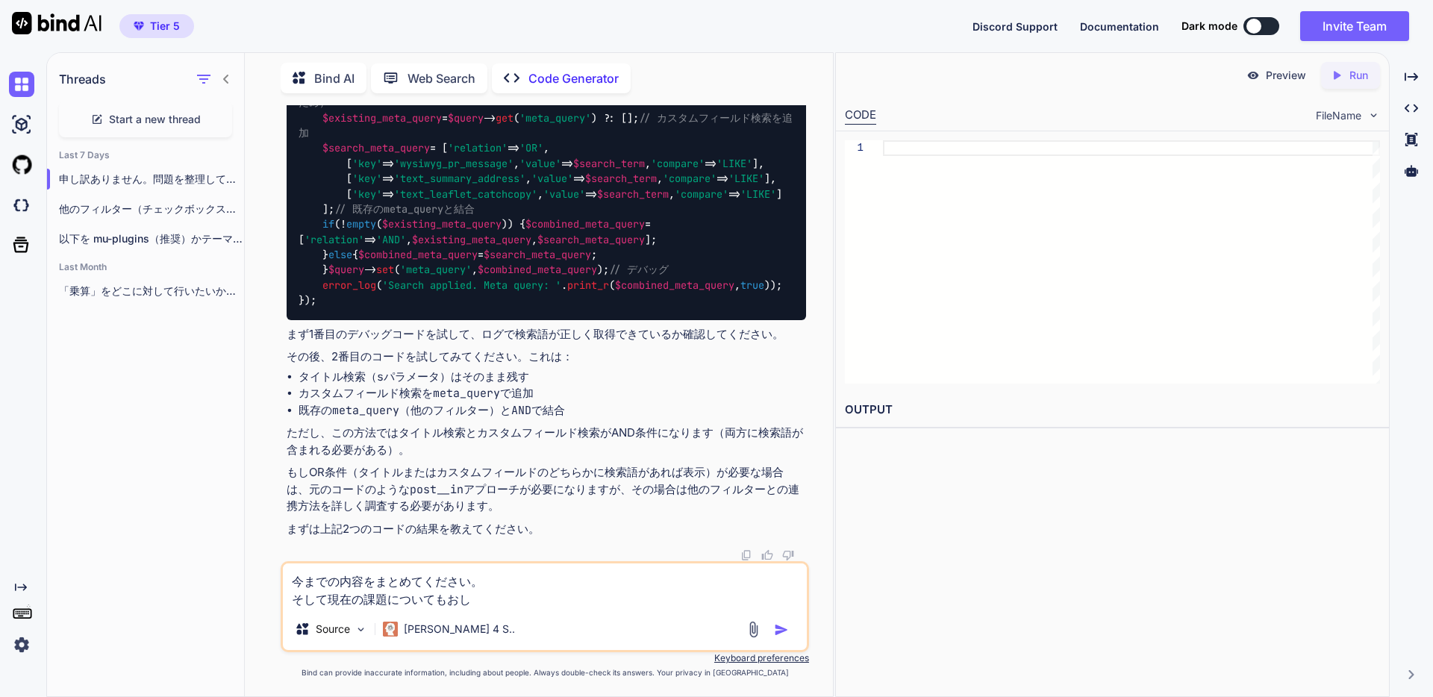
type textarea "x"
type textarea "今までの内容をまとめてください。 そして現在の課題についてもおしえ"
type textarea "x"
type textarea "今までの内容をまとめてください。 そして現在の課題についてもおしえｔ"
type textarea "x"
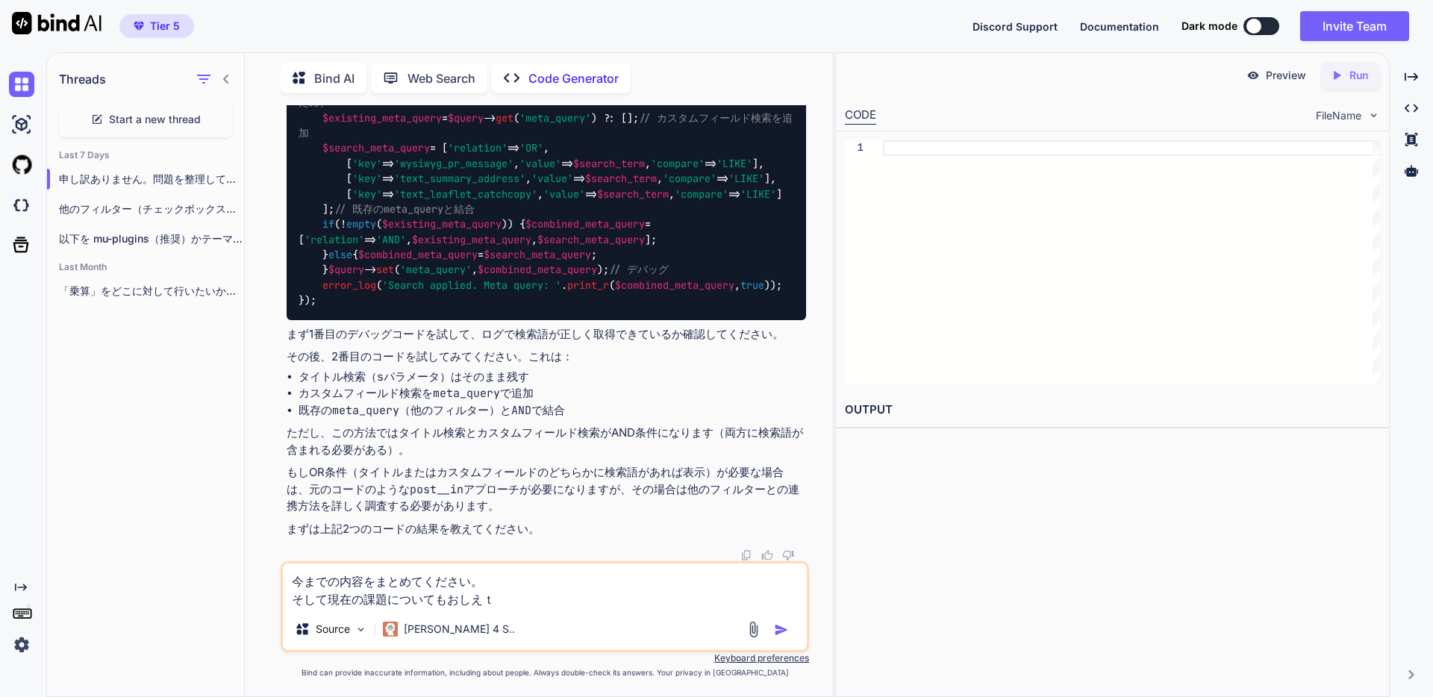
type textarea "今までの内容をまとめてください。 そして現在の課題についてもおしえて"
type textarea "x"
type textarea "今までの内容をまとめてください。 そして現在の課題についても教えてください。"
type textarea "x"
type textarea "今までの内容をまとめてください。 そして現在の課題についても教えてください。"
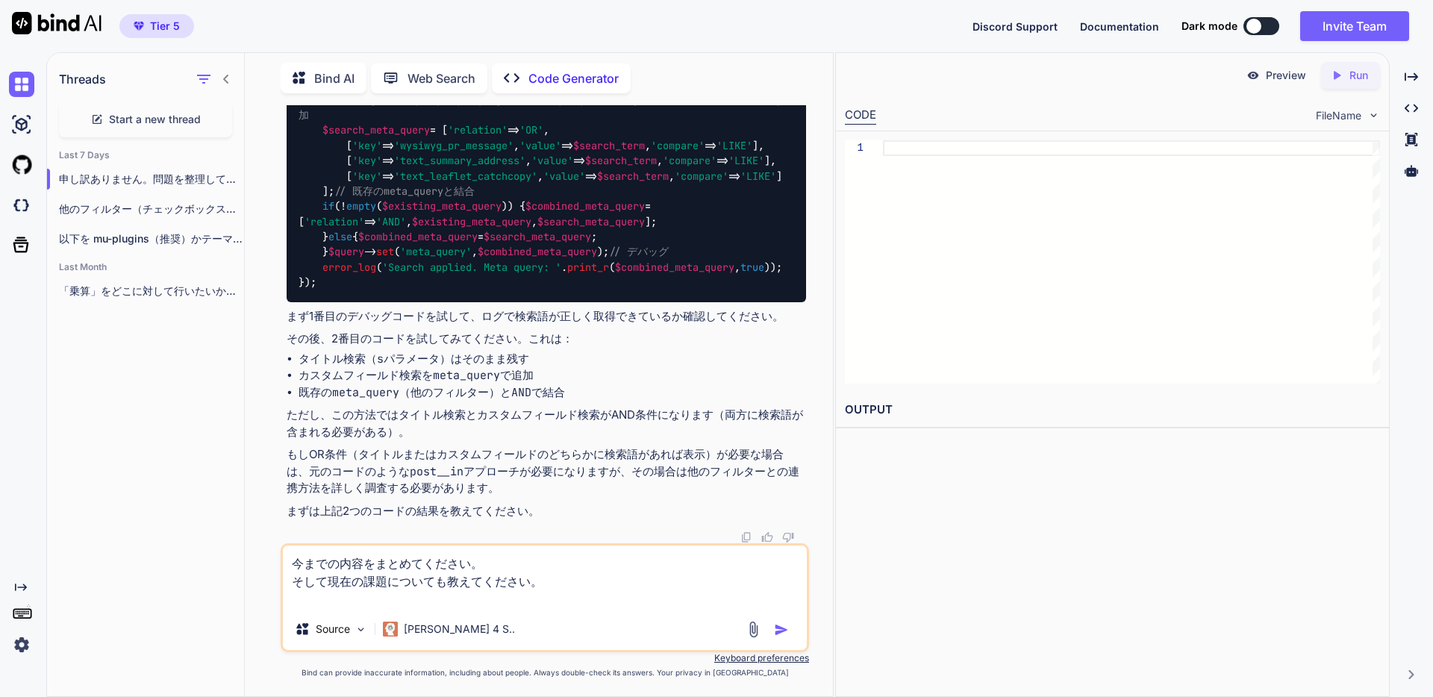
type textarea "x"
type textarea "今までの内容をまとめてください。 そして現在の課題についても教えてください。"
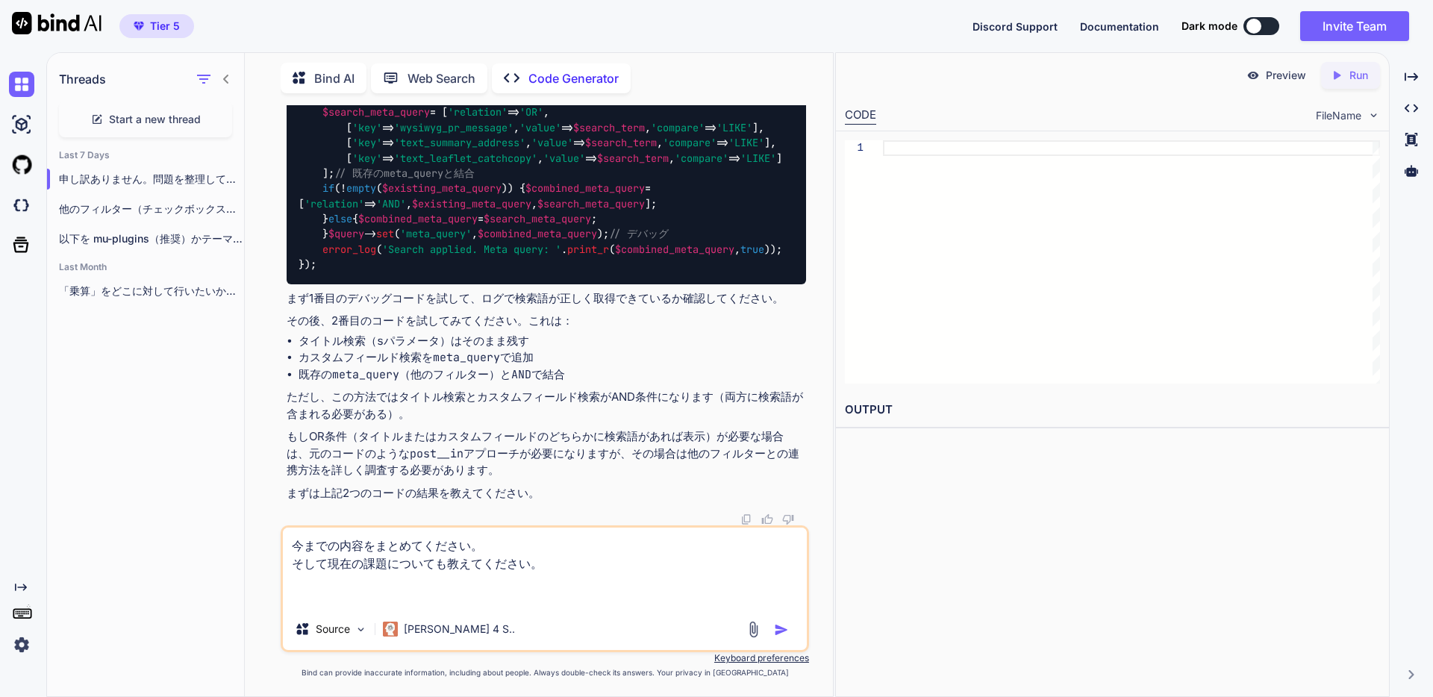
type textarea "x"
type textarea "今までの内容をまとめてください。 そして現在の課題についても教えてください。 ｋ"
type textarea "x"
type textarea "今までの内容をまとめてください。 そして現在の課題についても教えてください。 こｎ"
type textarea "x"
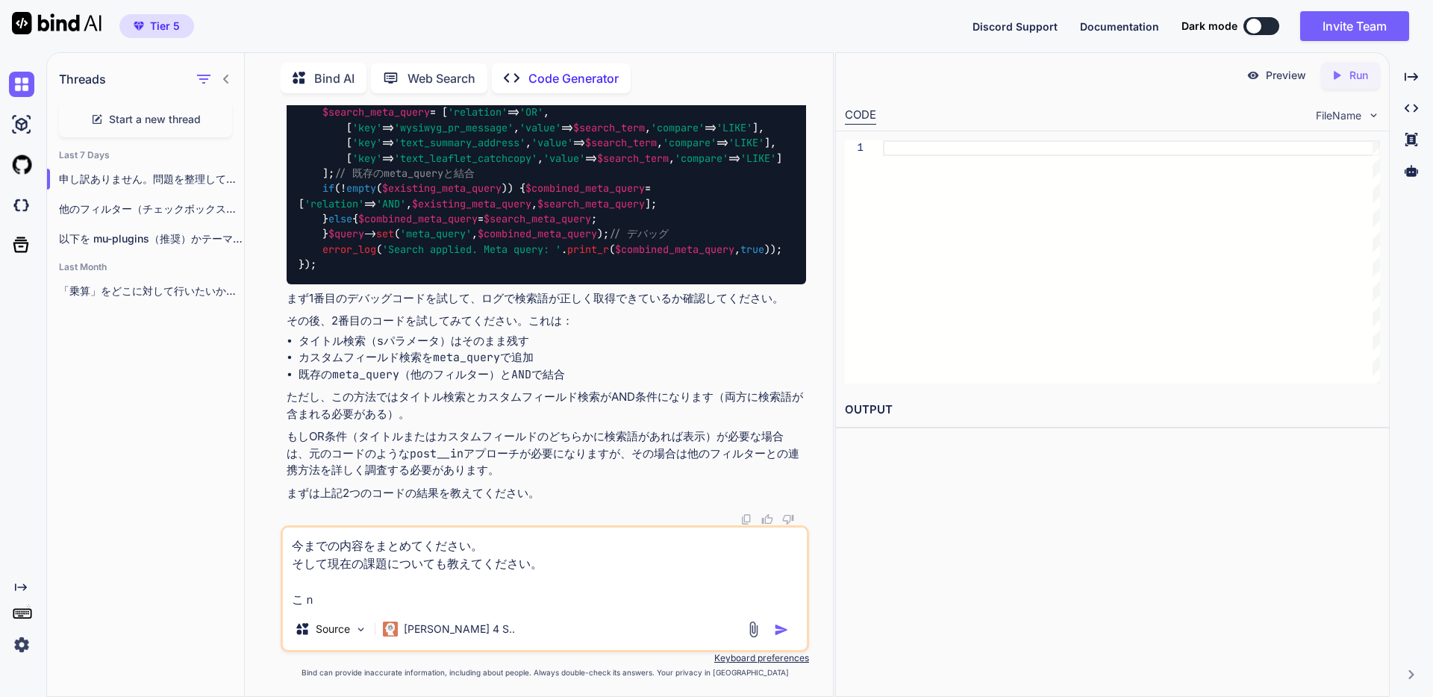
type textarea "今までの内容をまとめてください。 そして現在の課題についても教えてください。 この"
type textarea "x"
type textarea "今までの内容をまとめてください。 そして現在の課題についても教えてください。 このｎ"
type textarea "x"
type textarea "今までの内容をまとめてください。 そして現在の課題についても教えてください。 このな"
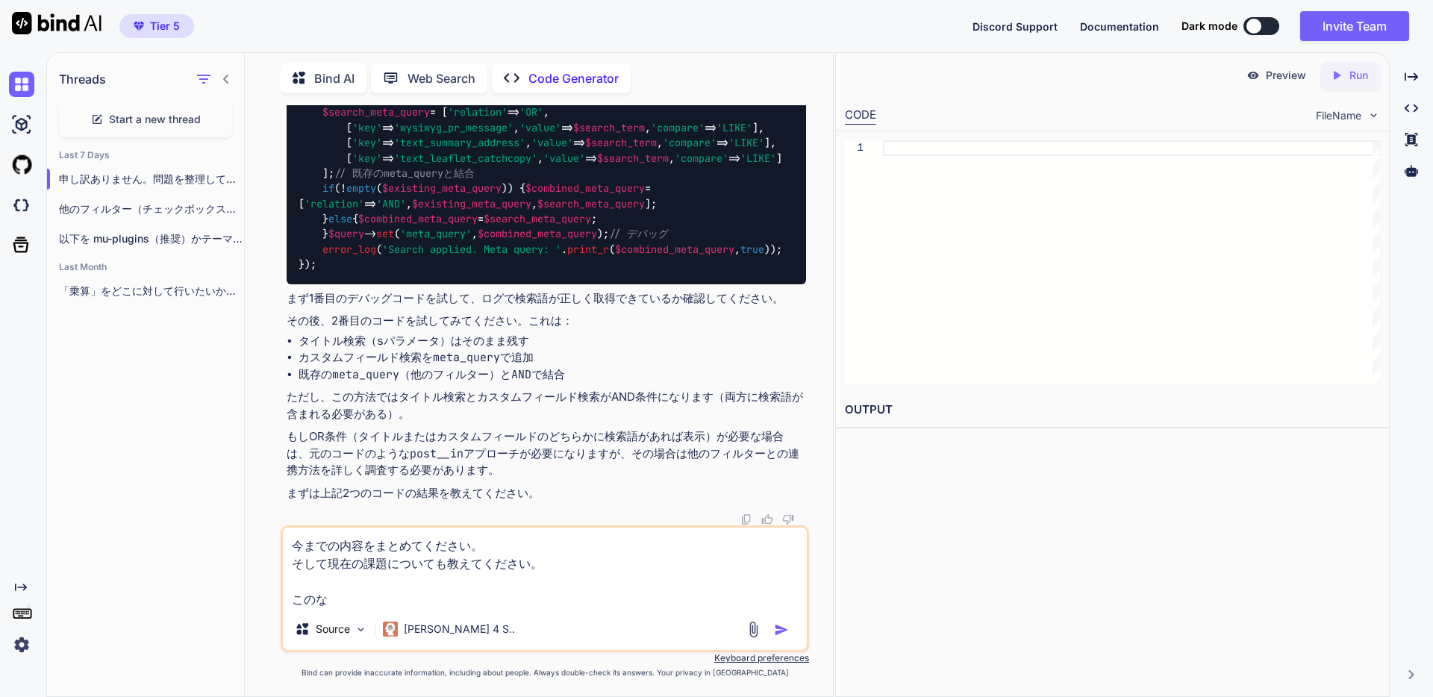
type textarea "x"
type textarea "今までの内容をまとめてください。 そして現在の課題についても教えてください。 このない"
type textarea "x"
type textarea "今までの内容をまとめてください。 そして現在の課題についても教えてください。 このないｙ"
type textarea "x"
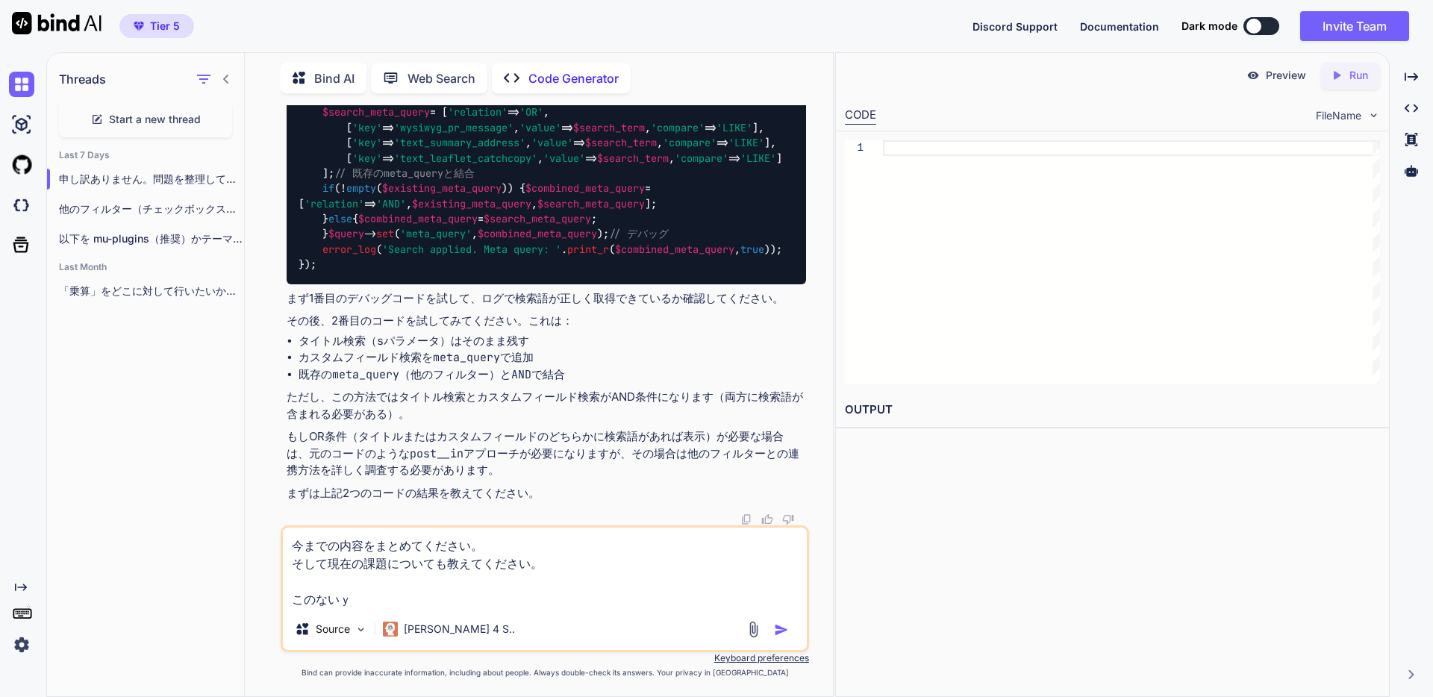
type textarea "今までの内容をまとめてください。 そして現在の課題についても教えてください。 このないよ"
type textarea "x"
type textarea "今までの内容をまとめてください。 そして現在の課題についても教えてください。 このないよう"
type textarea "x"
type textarea "今までの内容をまとめてください。 そして現在の課題についても教えてください。 このないようｗ"
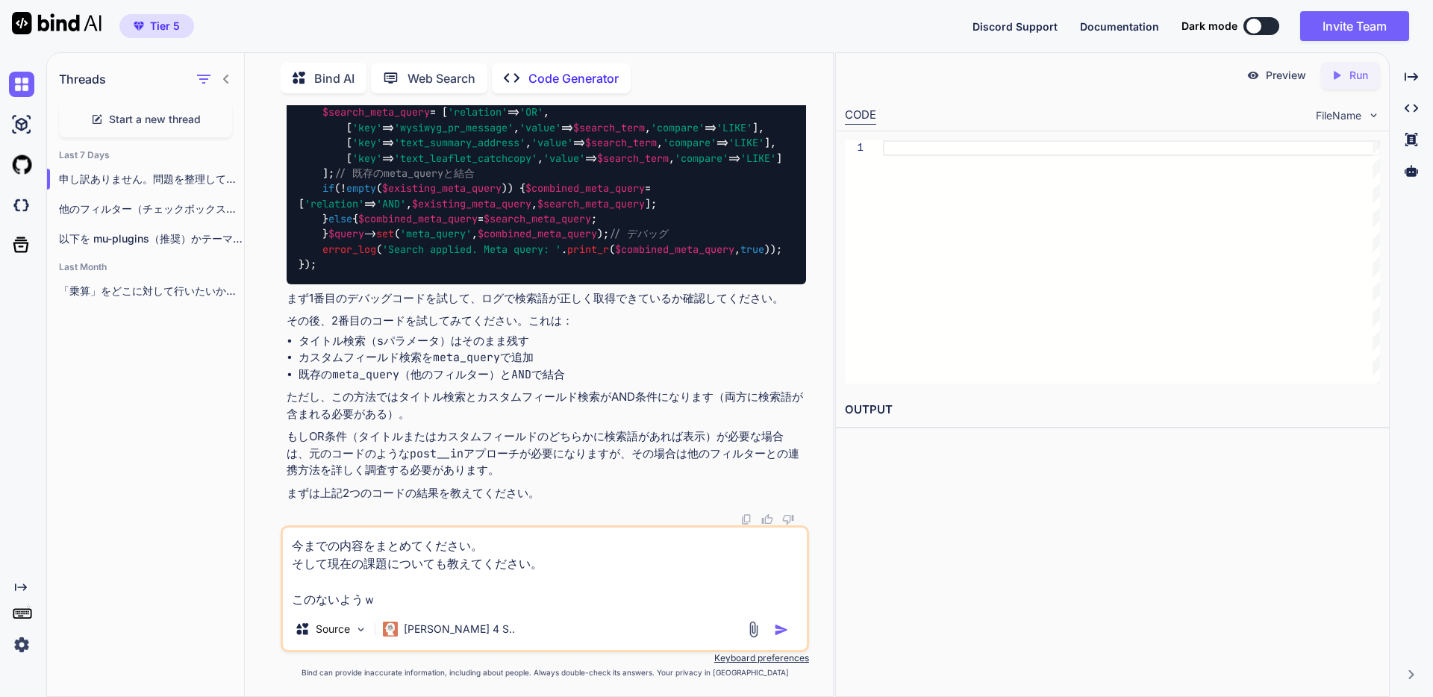
type textarea "x"
type textarea "今までの内容をまとめてください。 そして現在の課題についても教えてください。 このないようを"
type textarea "x"
type textarea "今までの内容をまとめてください。 そして現在の課題についても教えてください。 この内容を"
type textarea "x"
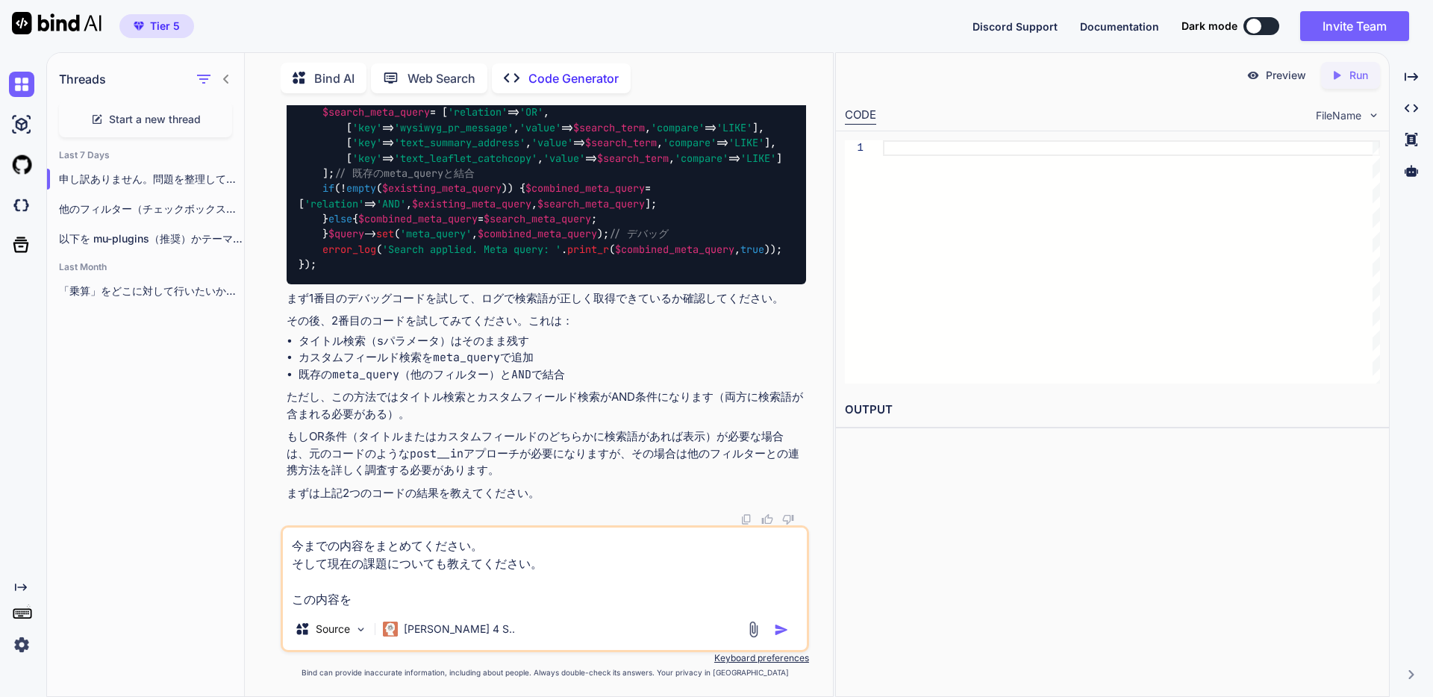
type textarea "今までの内容をまとめてください。 そして現在の課題についても教えてください。 この内容をｔ"
type textarea "x"
type textarea "今までの内容をまとめてください。 そして現在の課題についても教えてください。 この内容をつ"
type textarea "x"
type textarea "今までの内容をまとめてください。 そして現在の課題についても教えてください。 この内容をつｇ"
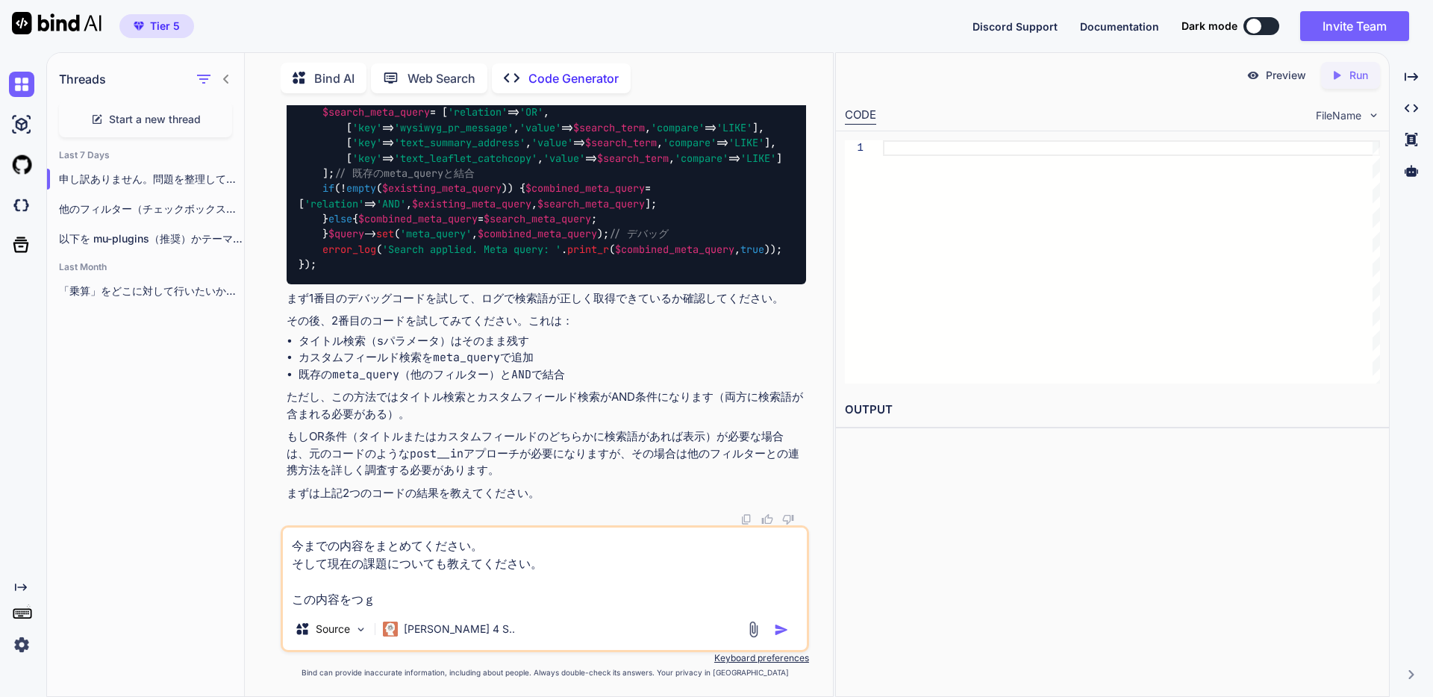
type textarea "x"
type textarea "今までの内容をまとめてください。 そして現在の課題についても教えてください。 この内容をつぎ"
type textarea "x"
type textarea "今までの内容をまとめてください。 そして現在の課題についても教えてください。 この内容をつぎｎ"
type textarea "x"
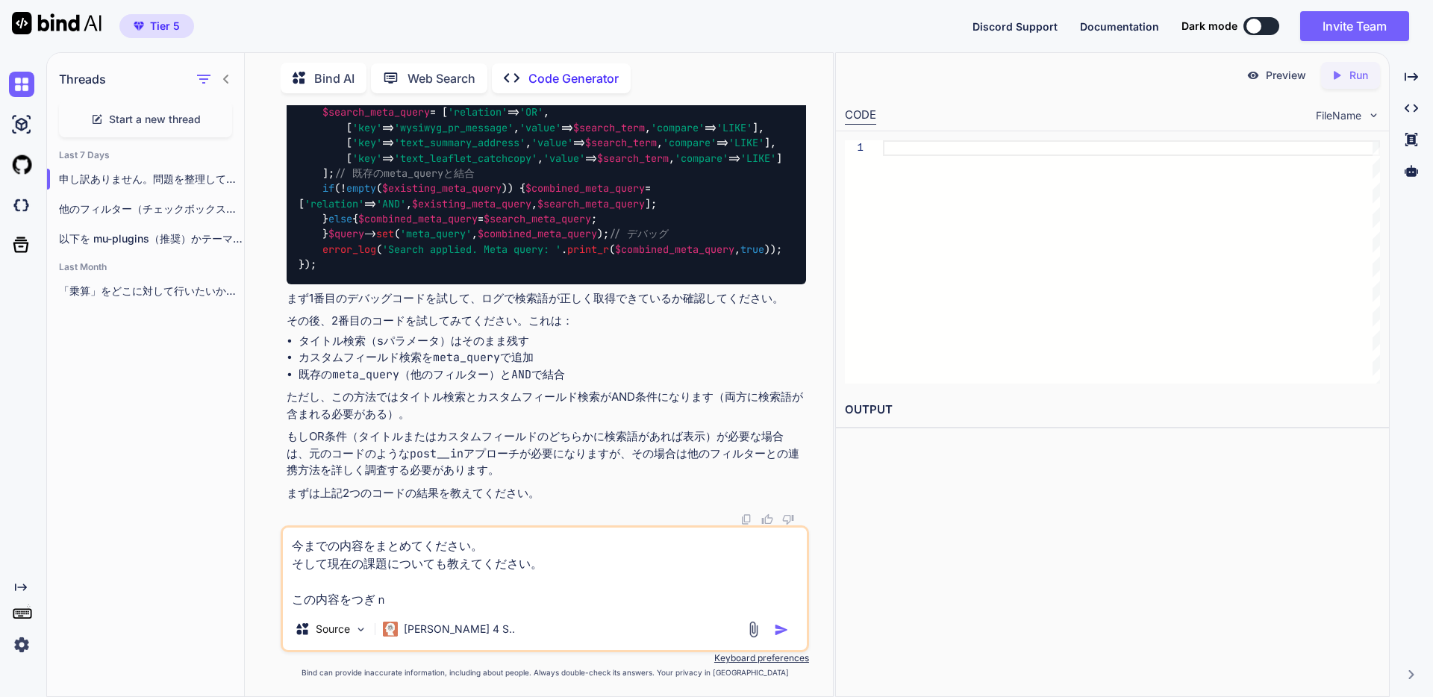
type textarea "今までの内容をまとめてください。 そして現在の課題についても教えてください。 この内容をつぎの"
type textarea "x"
type textarea "今までの内容をまとめてください。 そして現在の課題についても教えてください。 この内容をつぎのｓ"
type textarea "x"
type textarea "今までの内容をまとめてください。 そして現在の課題についても教えてください。 この内容をつぎのす"
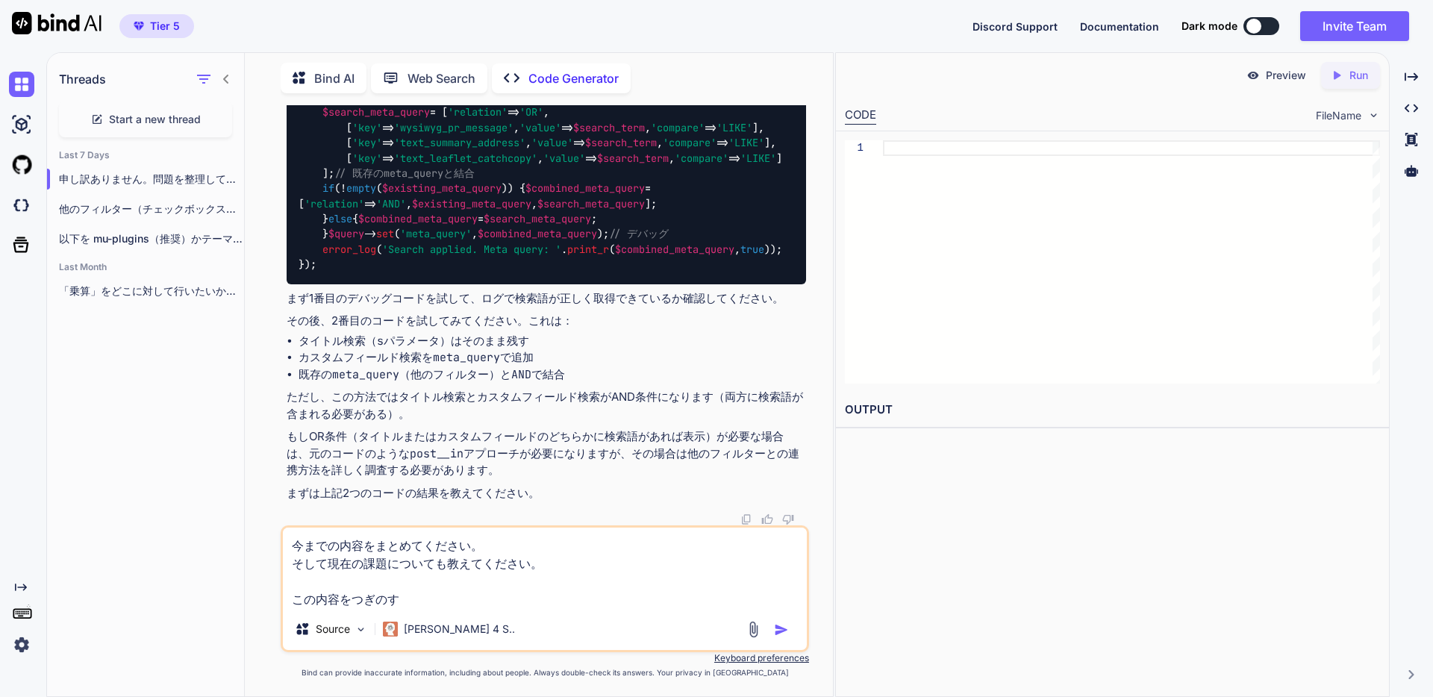
type textarea "x"
type textarea "今までの内容をまとめてください。 そして現在の課題についても教えてください。 この内容をつぎのすｒ"
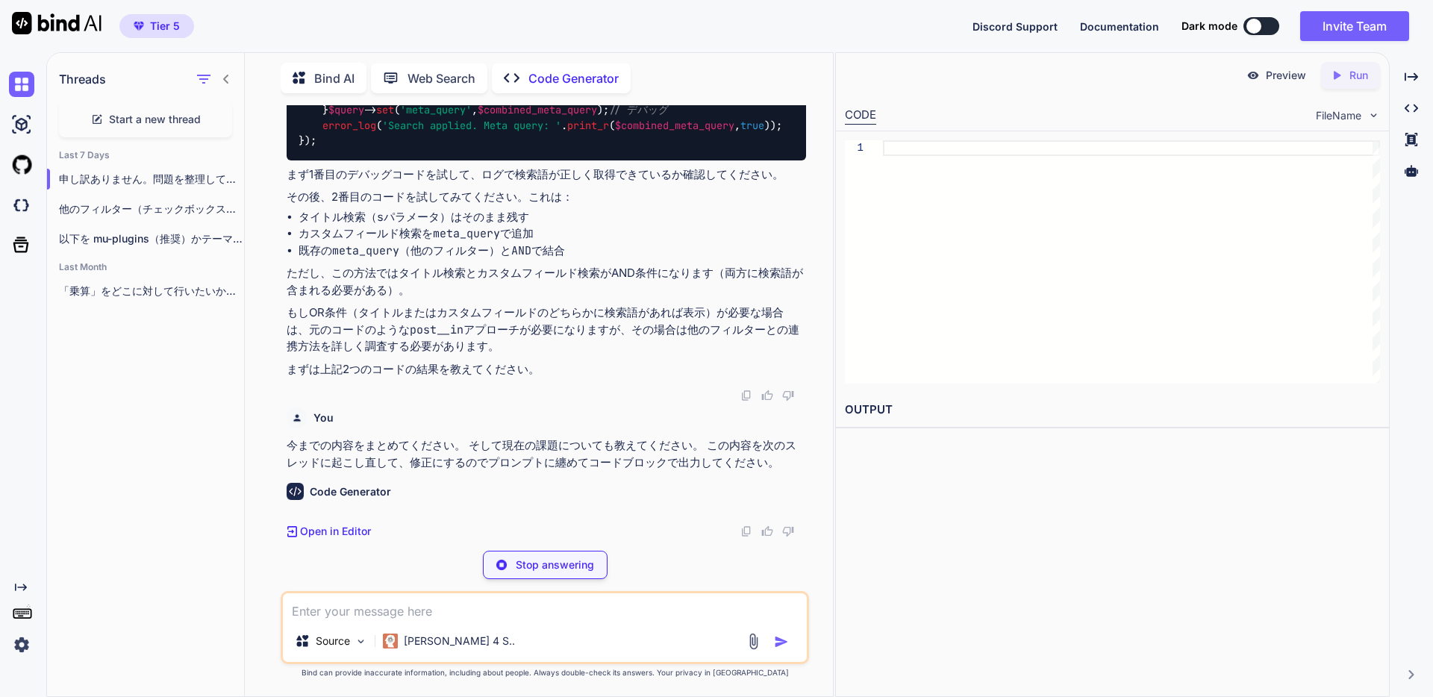
scroll to position [13257, 0]
